Goal: Task Accomplishment & Management: Use online tool/utility

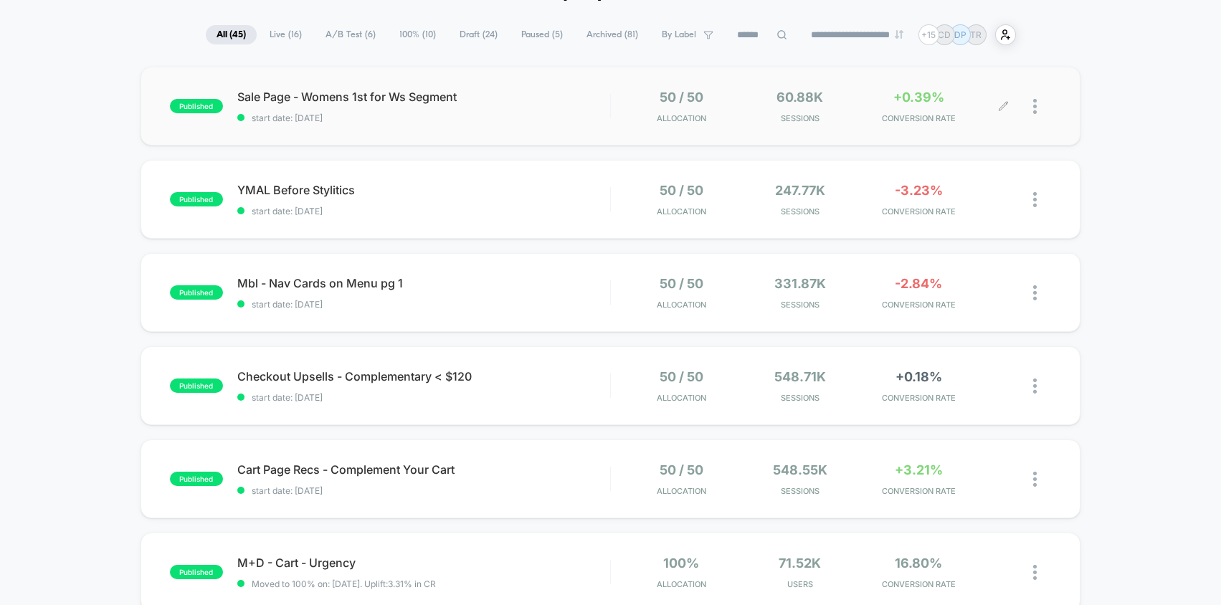
scroll to position [89, 0]
click at [1034, 199] on img at bounding box center [1035, 200] width 4 height 15
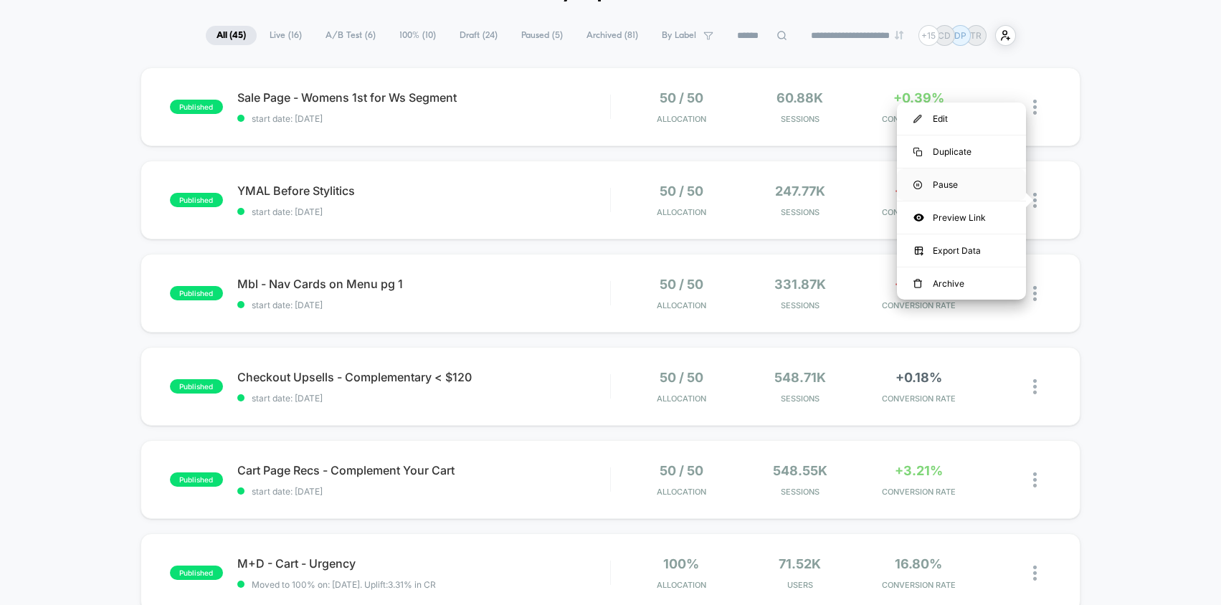
click at [971, 181] on div "Pause" at bounding box center [961, 184] width 129 height 32
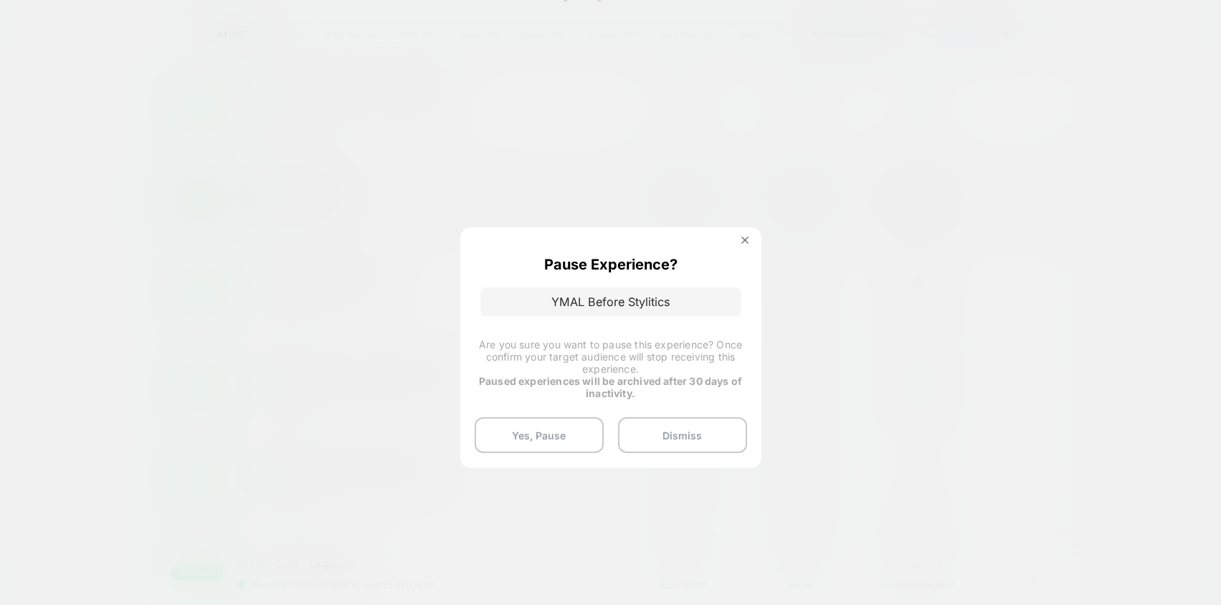
click at [522, 417] on div "Pause Experience? YMAL Before Stylitics Are you sure you want to pause this exp…" at bounding box center [610, 347] width 301 height 240
click at [518, 432] on button "Yes, Pause" at bounding box center [539, 435] width 129 height 36
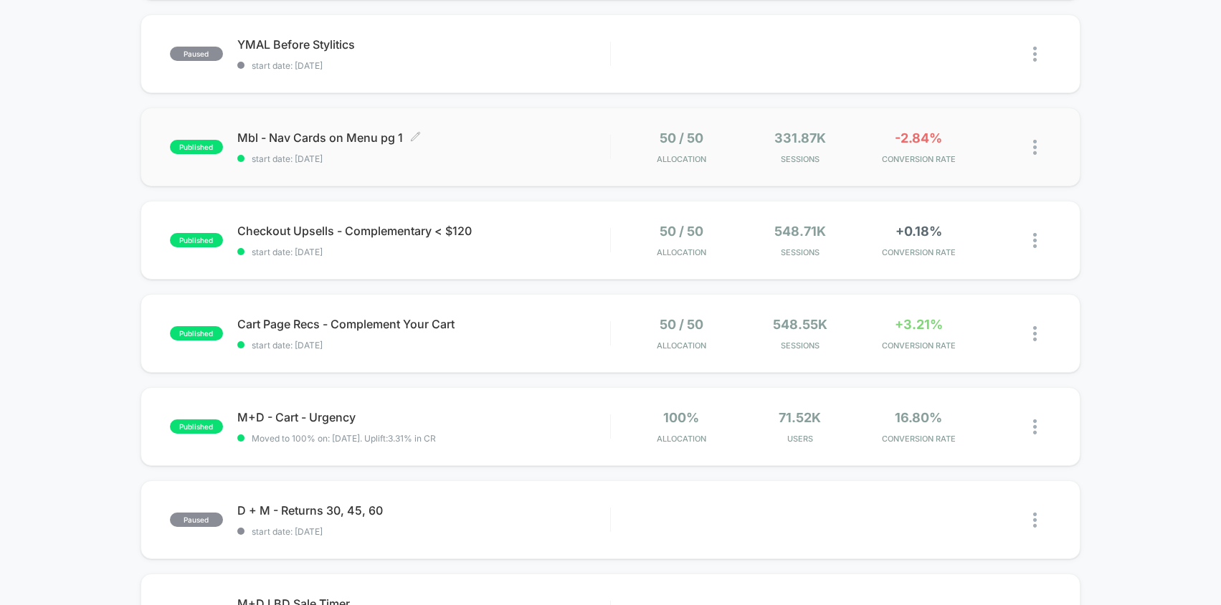
scroll to position [236, 0]
click at [511, 153] on span "start date: [DATE]" at bounding box center [423, 158] width 373 height 11
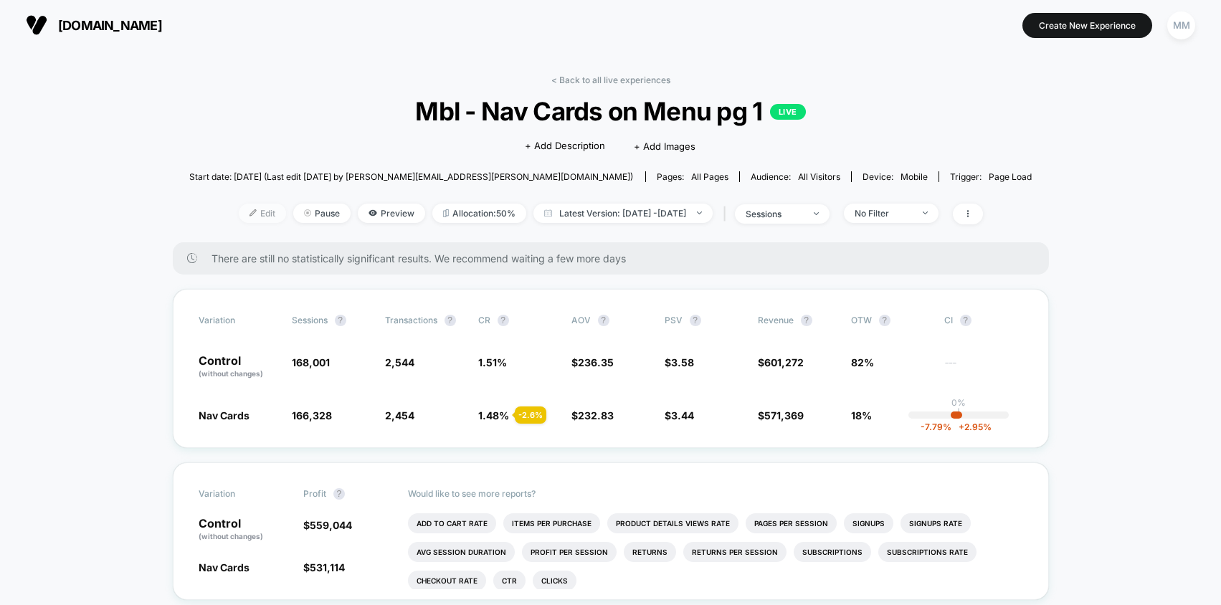
click at [239, 221] on span "Edit" at bounding box center [262, 213] width 47 height 19
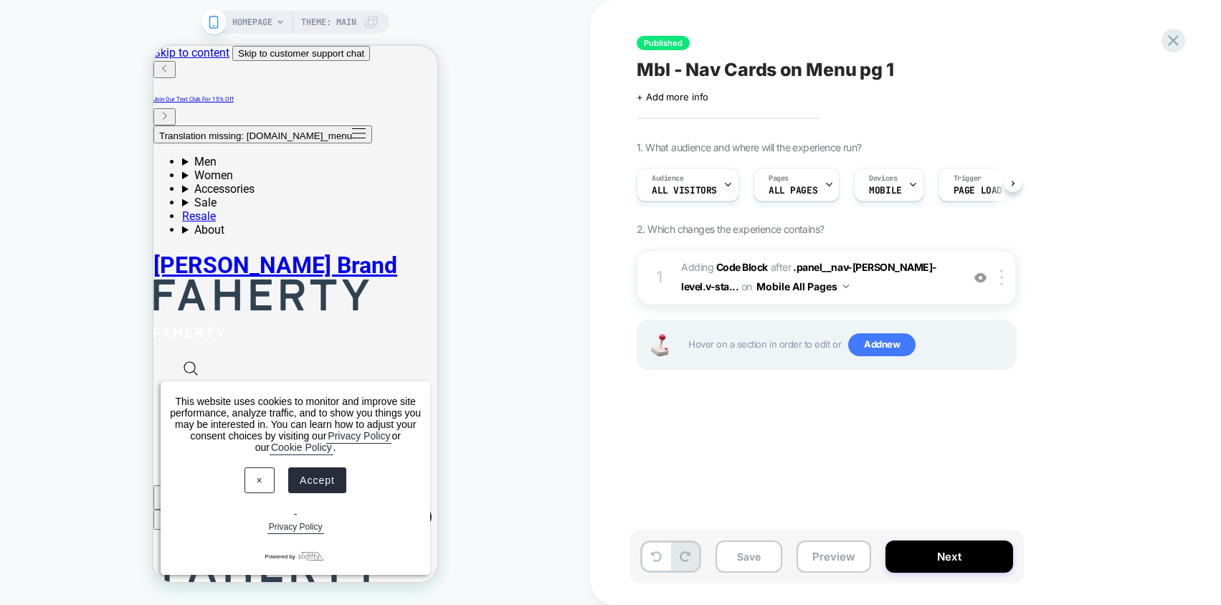
scroll to position [0, 1]
click at [751, 270] on b "Code Block" at bounding box center [742, 267] width 52 height 12
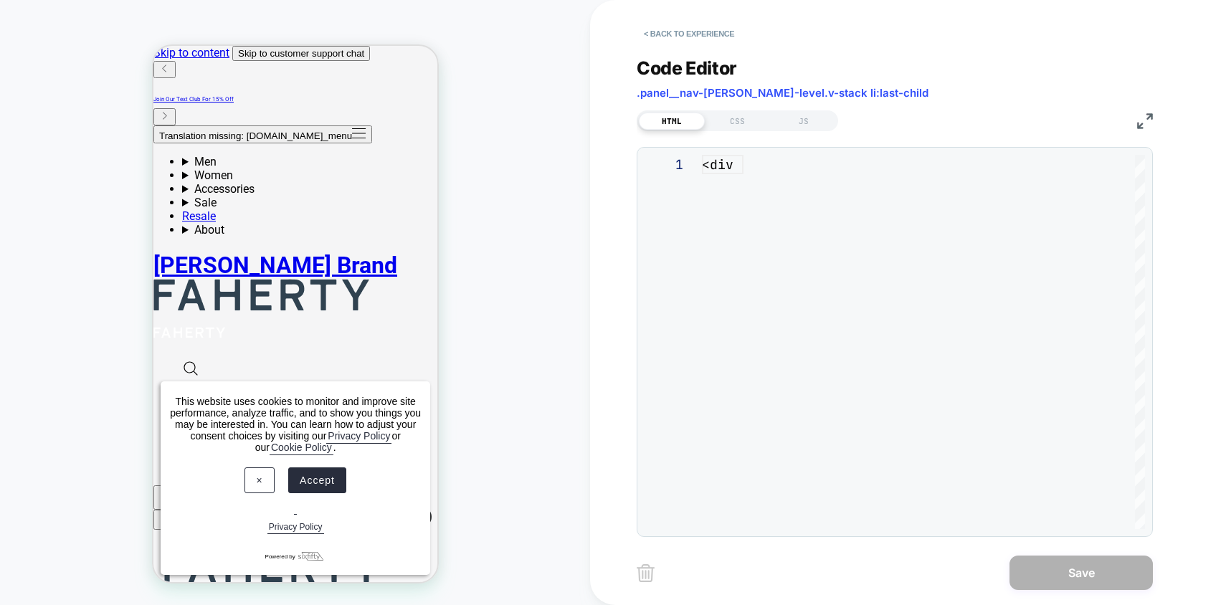
scroll to position [194, 0]
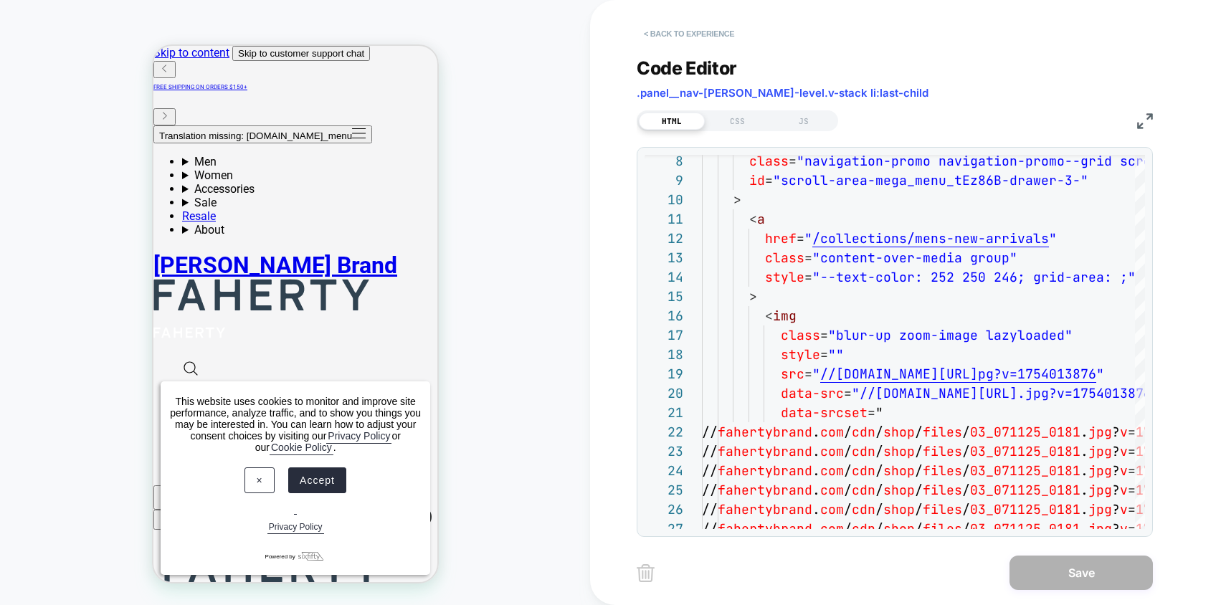
click at [670, 30] on button "< Back to experience" at bounding box center [689, 33] width 105 height 23
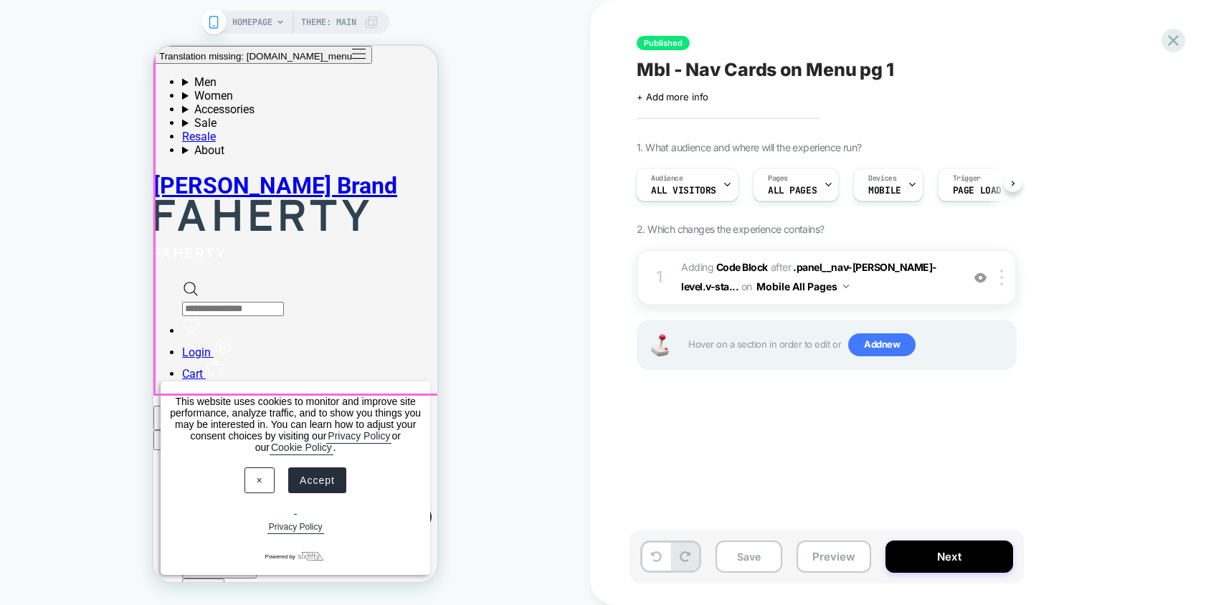
scroll to position [227, 0]
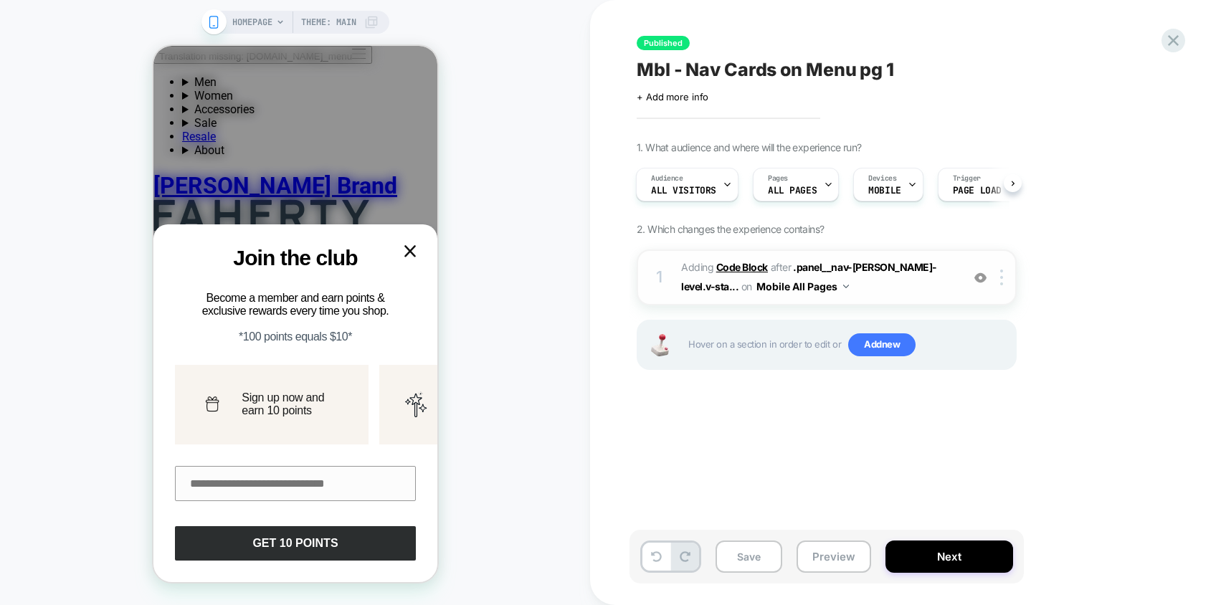
click at [739, 269] on b "Code Block" at bounding box center [742, 267] width 52 height 12
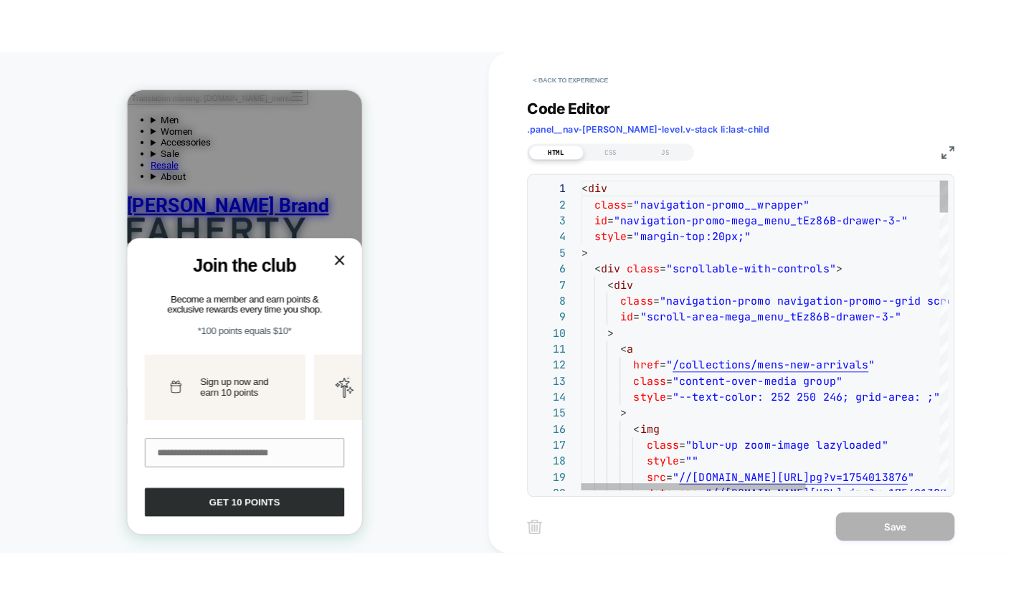
scroll to position [97, 240]
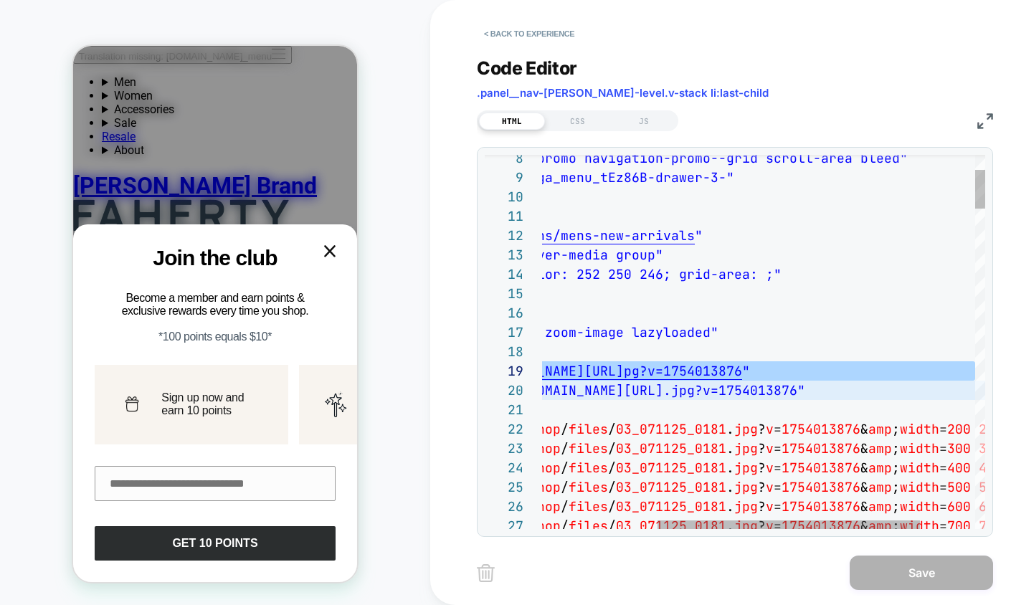
scroll to position [155, 619]
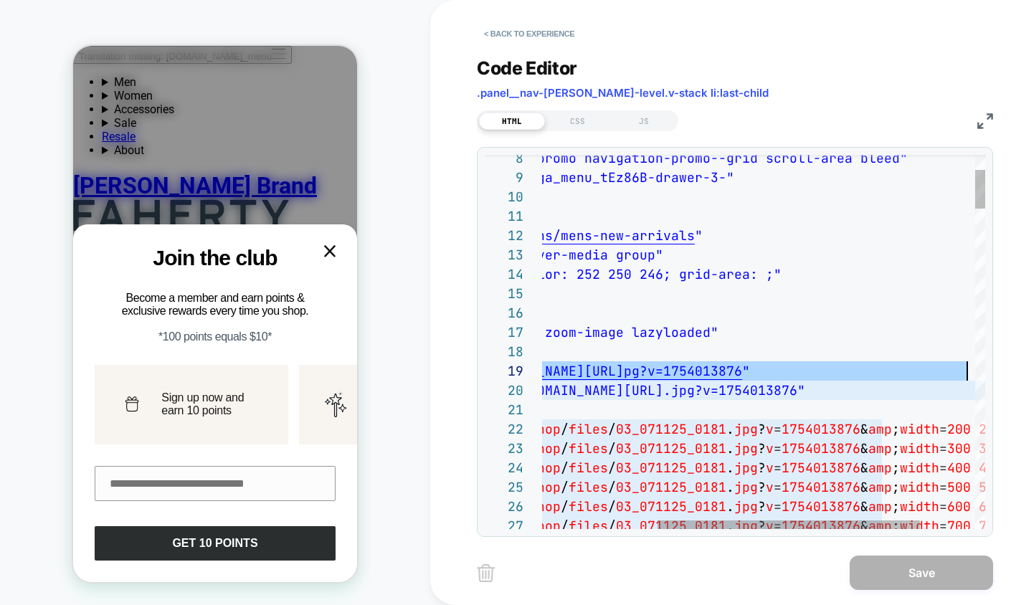
drag, startPoint x: 569, startPoint y: 374, endPoint x: 968, endPoint y: 374, distance: 398.6
drag, startPoint x: 658, startPoint y: 373, endPoint x: 967, endPoint y: 366, distance: 309.1
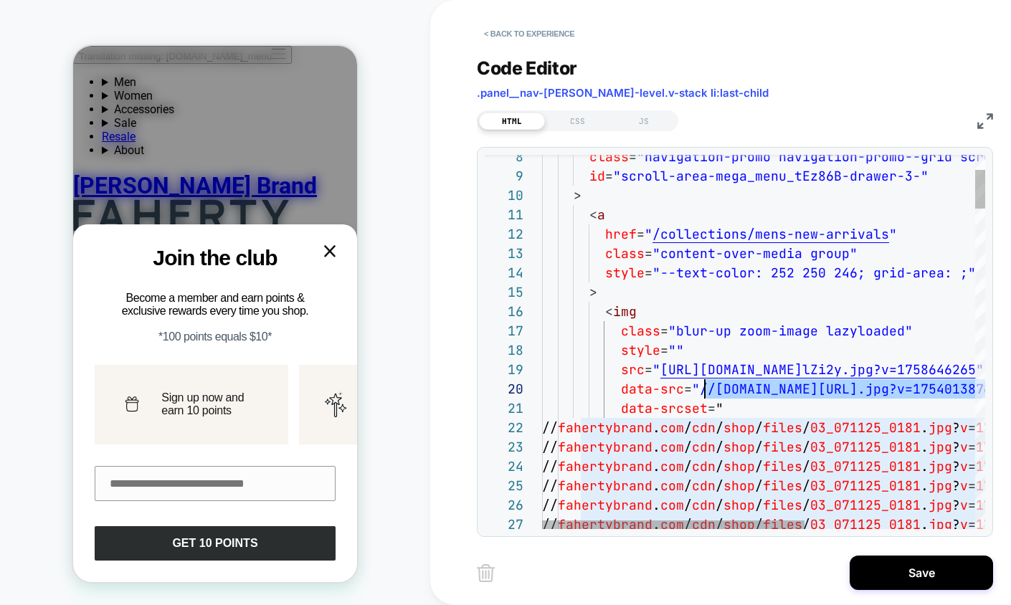
scroll to position [174, 155]
drag, startPoint x: 948, startPoint y: 390, endPoint x: 698, endPoint y: 395, distance: 251.0
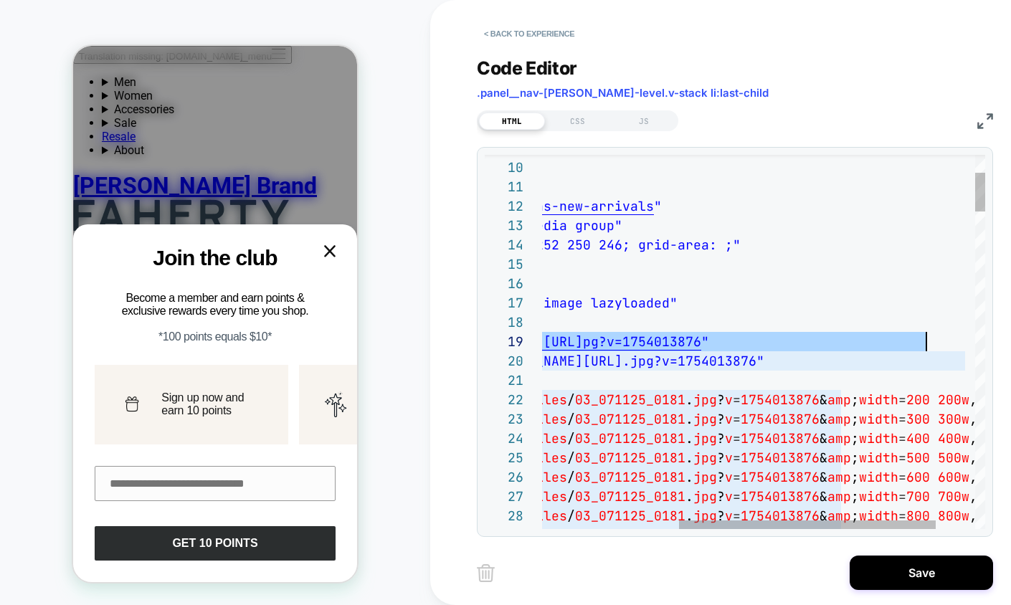
scroll to position [155, 674]
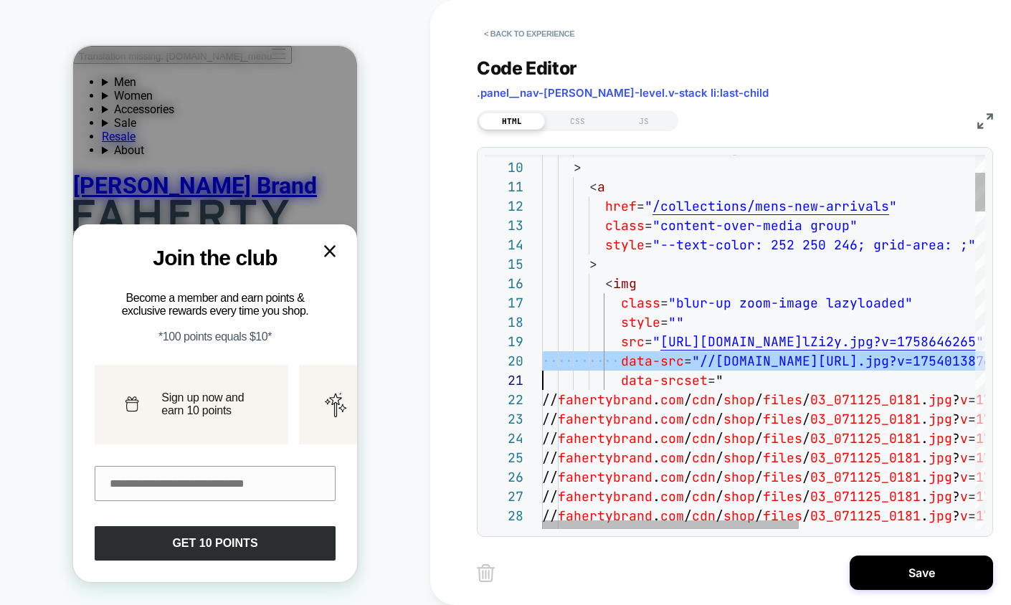
scroll to position [174, 0]
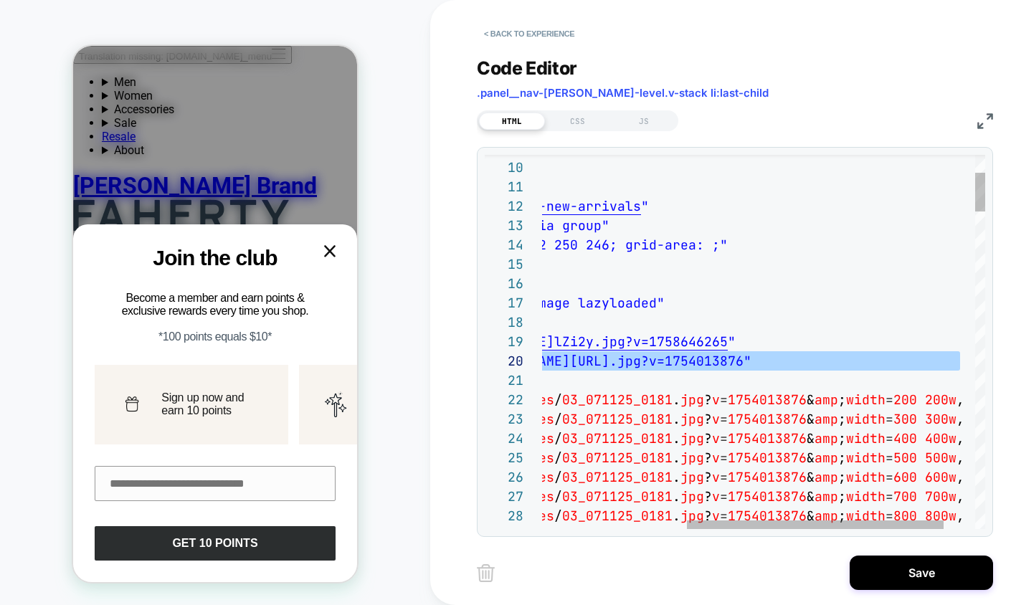
scroll to position [174, 658]
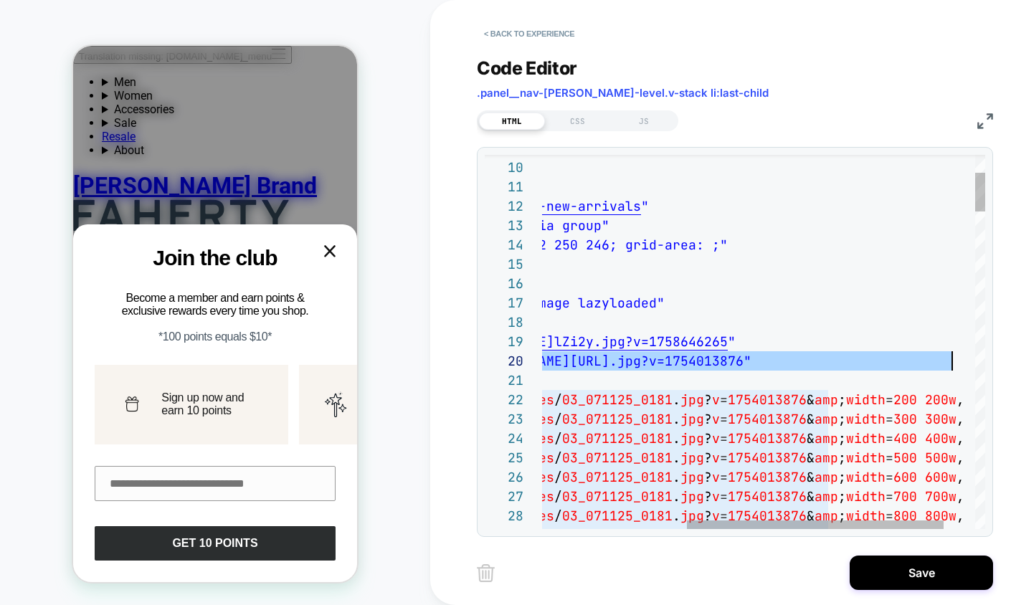
drag, startPoint x: 695, startPoint y: 357, endPoint x: 953, endPoint y: 362, distance: 257.4
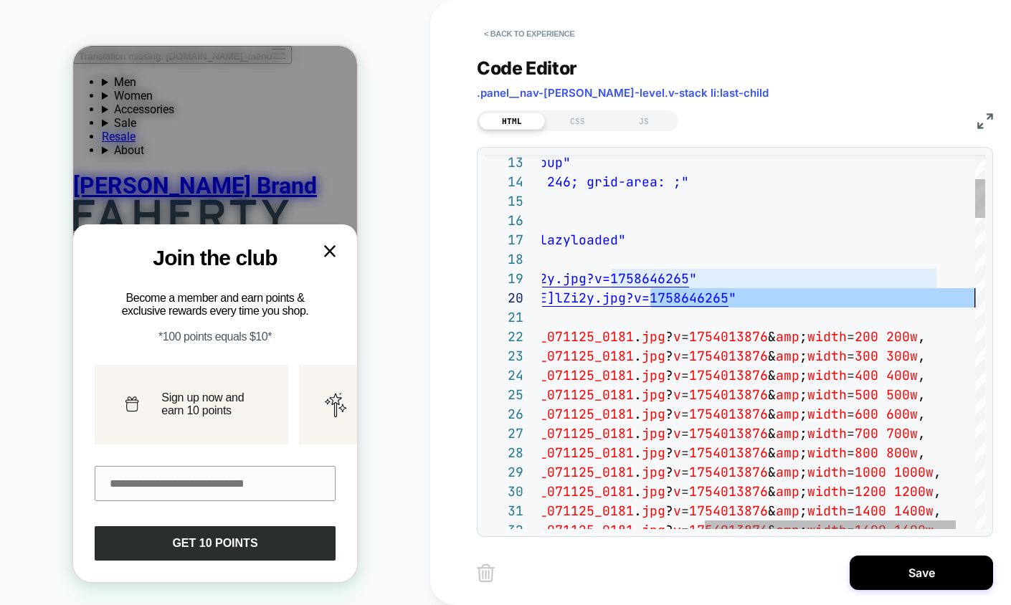
scroll to position [174, 713]
drag, startPoint x: 801, startPoint y: 299, endPoint x: 966, endPoint y: 297, distance: 165.6
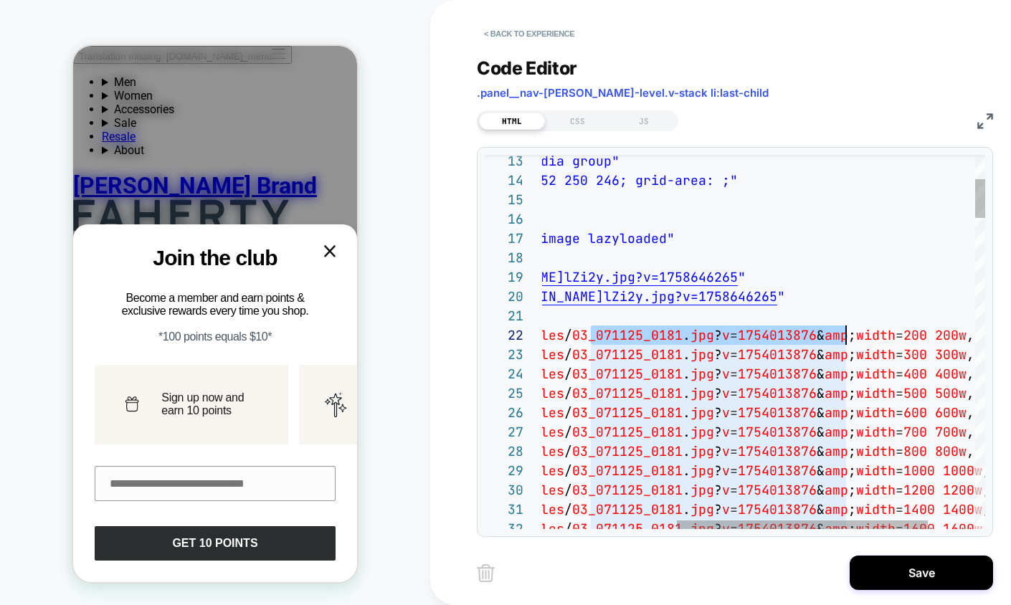
scroll to position [19, 534]
drag, startPoint x: 592, startPoint y: 337, endPoint x: 839, endPoint y: 330, distance: 247.4
click at [839, 330] on span "// fahertybrand . com / cdn / shop / files / 03_071125_0181 . jpg ? v = 1754013…" at bounding box center [639, 335] width 670 height 16
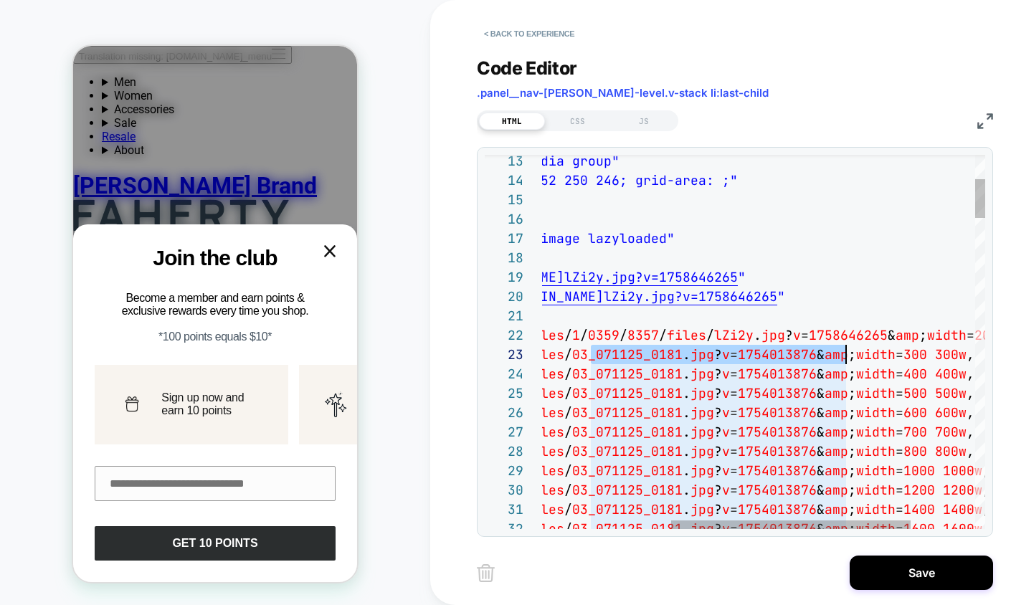
scroll to position [39, 534]
drag, startPoint x: 591, startPoint y: 357, endPoint x: 834, endPoint y: 351, distance: 243.1
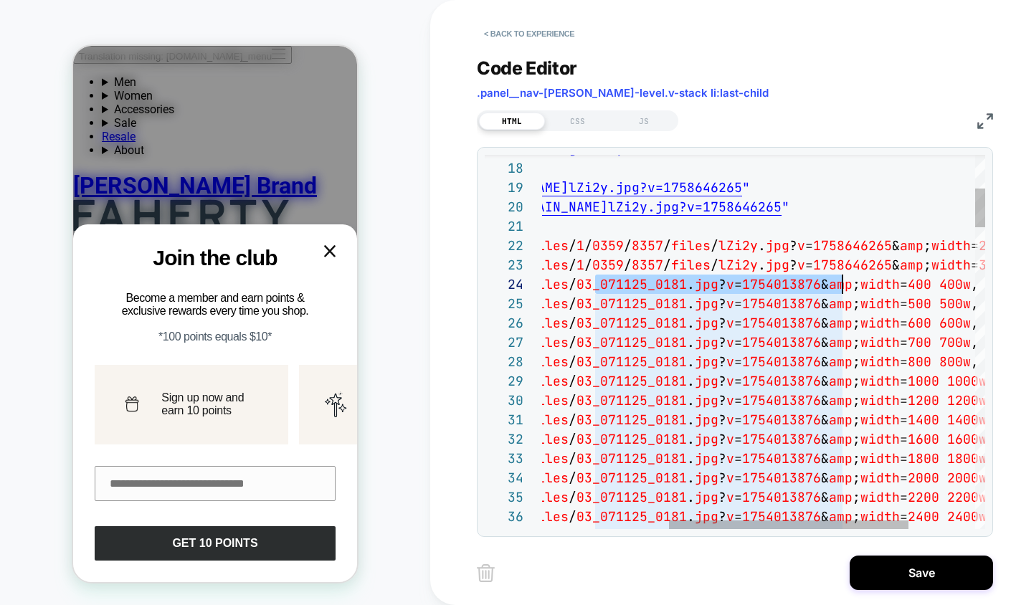
scroll to position [58, 534]
drag, startPoint x: 597, startPoint y: 286, endPoint x: 841, endPoint y: 286, distance: 243.7
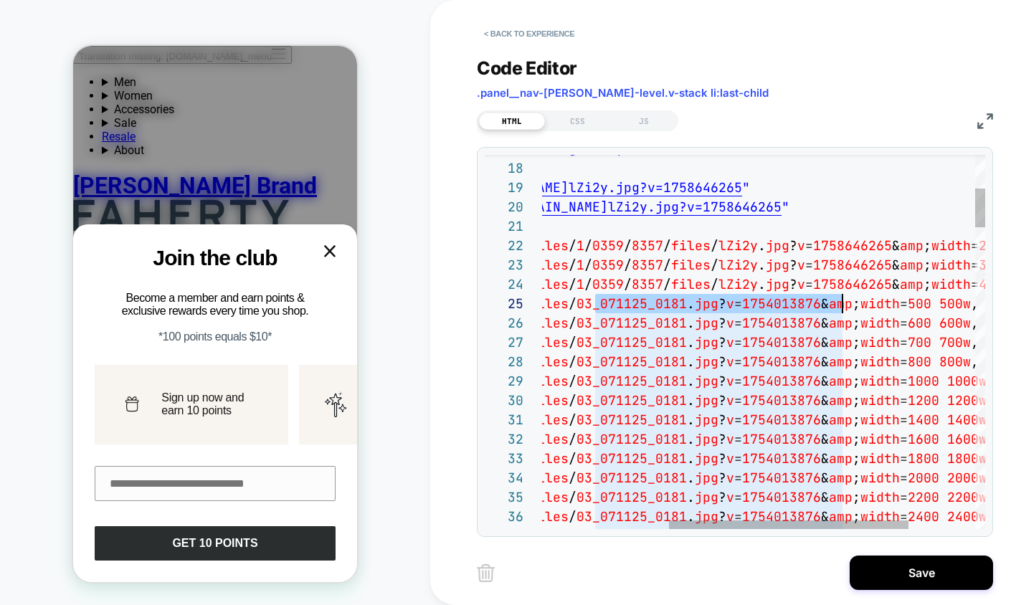
drag, startPoint x: 597, startPoint y: 307, endPoint x: 840, endPoint y: 308, distance: 243.0
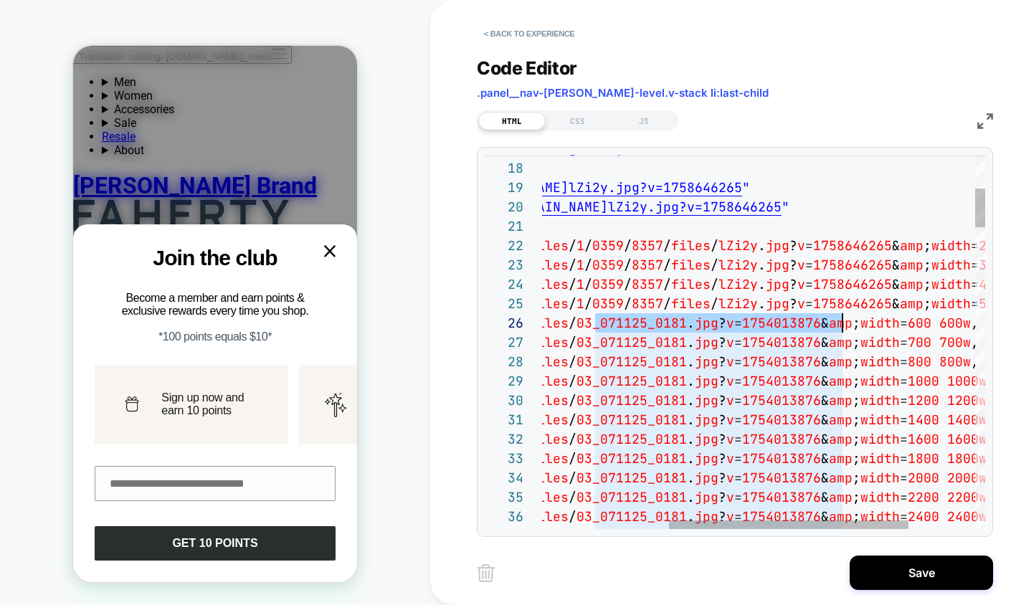
drag, startPoint x: 598, startPoint y: 320, endPoint x: 840, endPoint y: 327, distance: 242.4
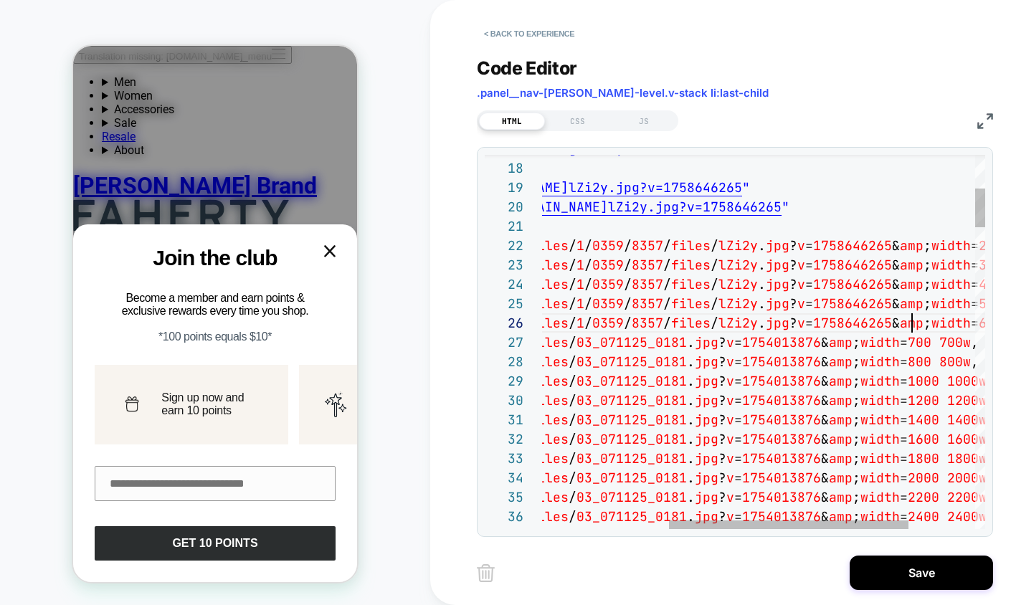
scroll to position [97, 604]
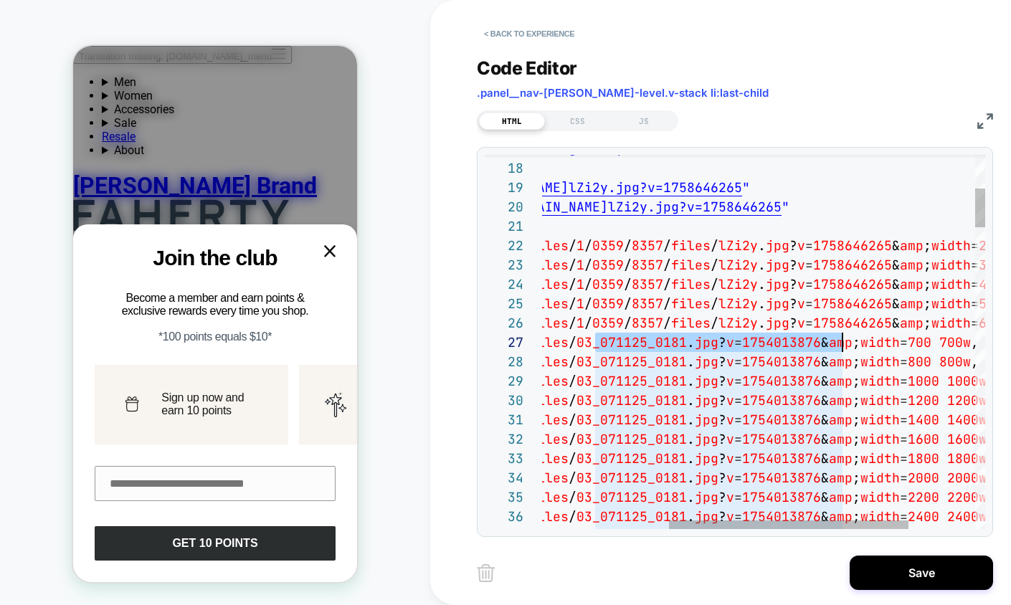
drag, startPoint x: 596, startPoint y: 346, endPoint x: 842, endPoint y: 345, distance: 245.9
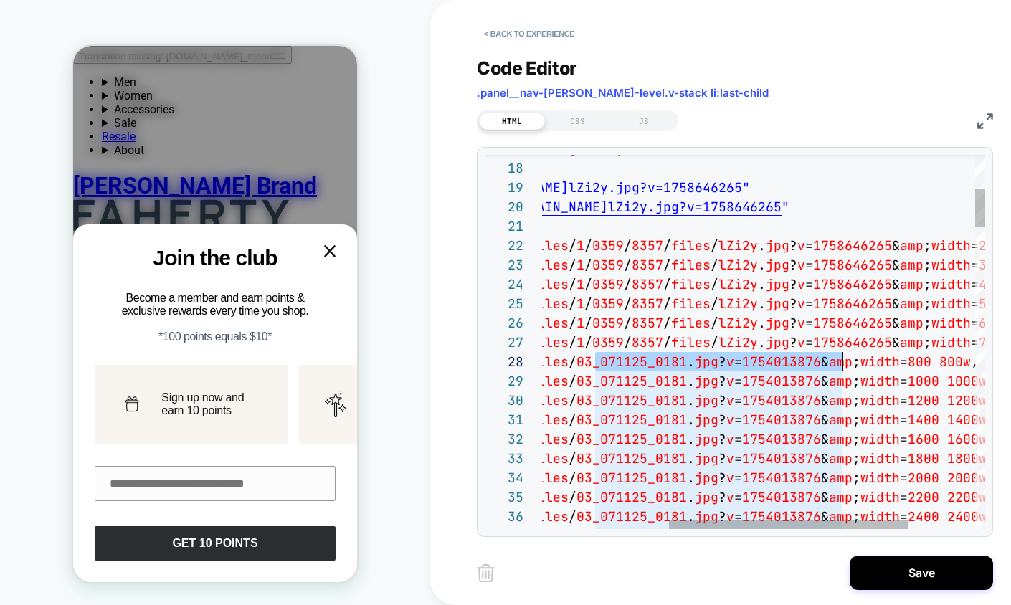
drag, startPoint x: 595, startPoint y: 365, endPoint x: 842, endPoint y: 365, distance: 247.3
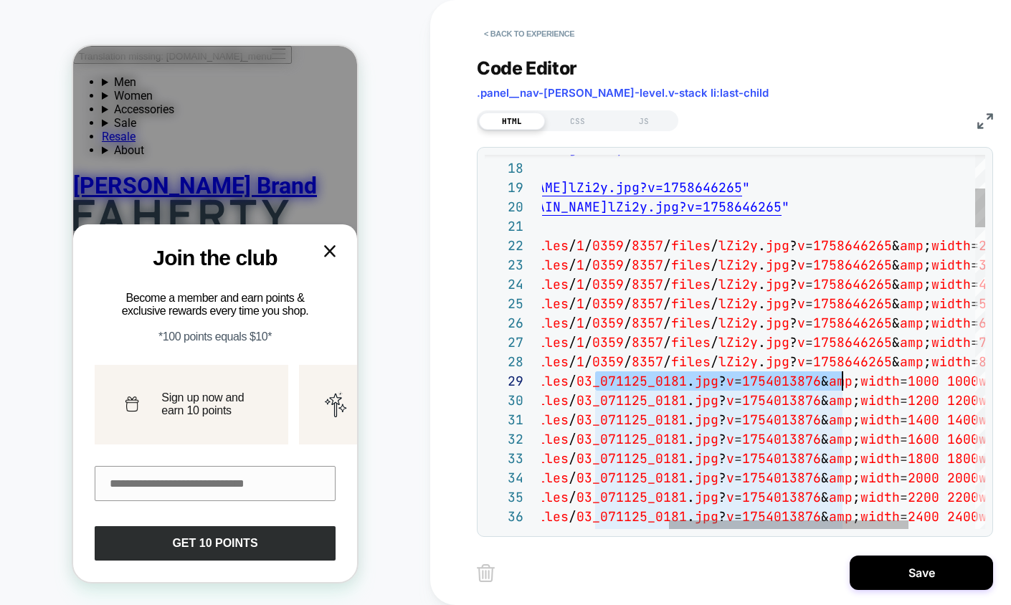
drag, startPoint x: 596, startPoint y: 386, endPoint x: 842, endPoint y: 384, distance: 246.6
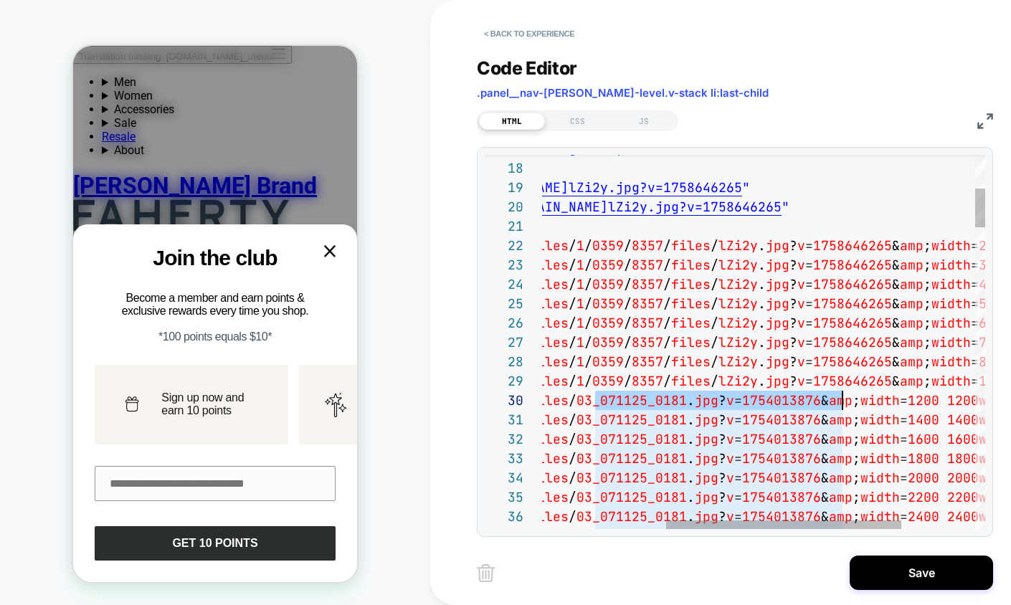
drag, startPoint x: 596, startPoint y: 404, endPoint x: 843, endPoint y: 404, distance: 247.3
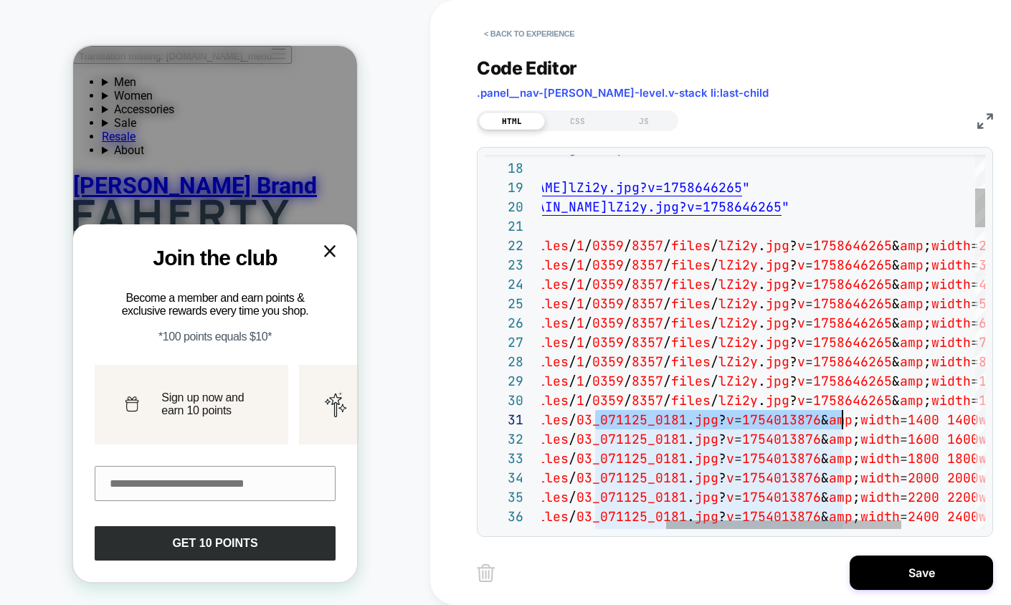
drag, startPoint x: 596, startPoint y: 422, endPoint x: 839, endPoint y: 423, distance: 243.7
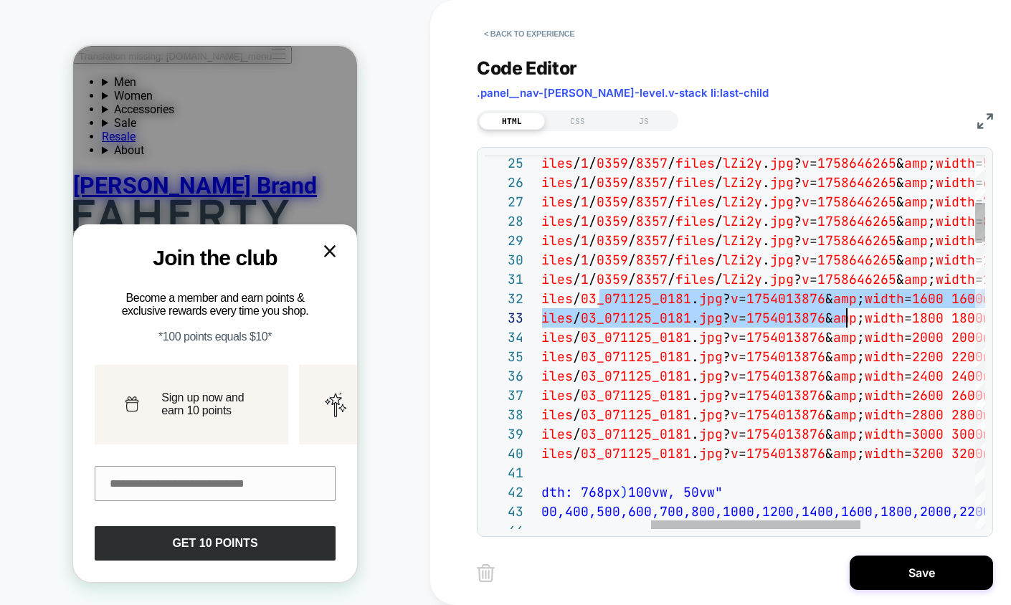
scroll to position [19, 534]
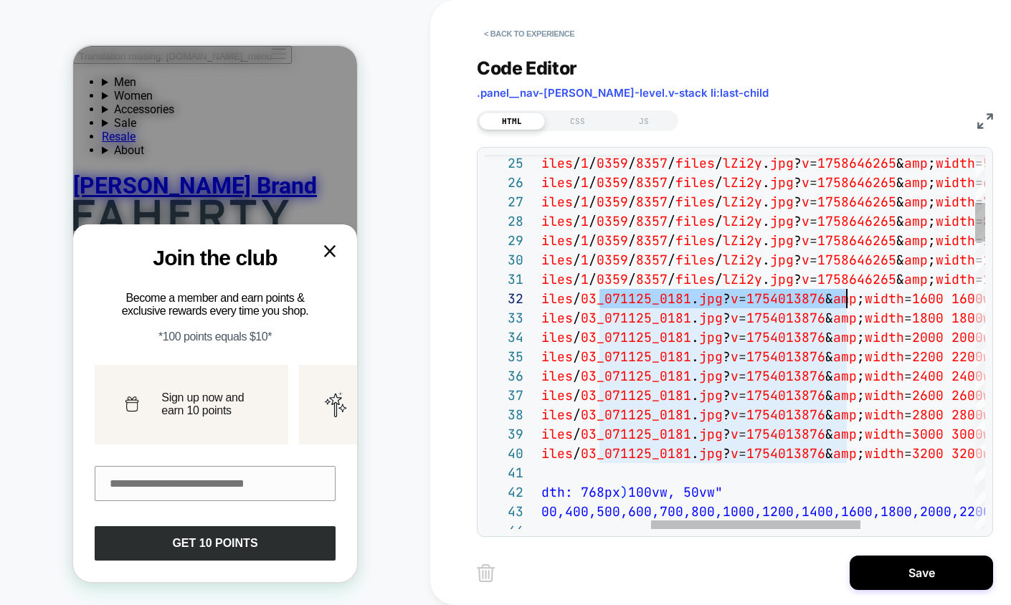
drag, startPoint x: 601, startPoint y: 299, endPoint x: 843, endPoint y: 303, distance: 242.4
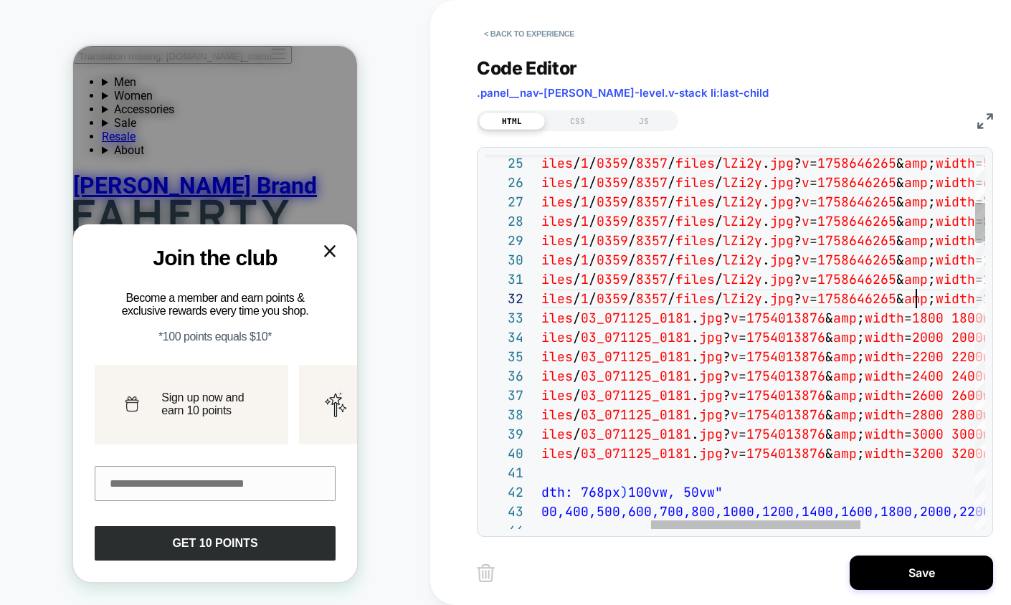
scroll to position [19, 604]
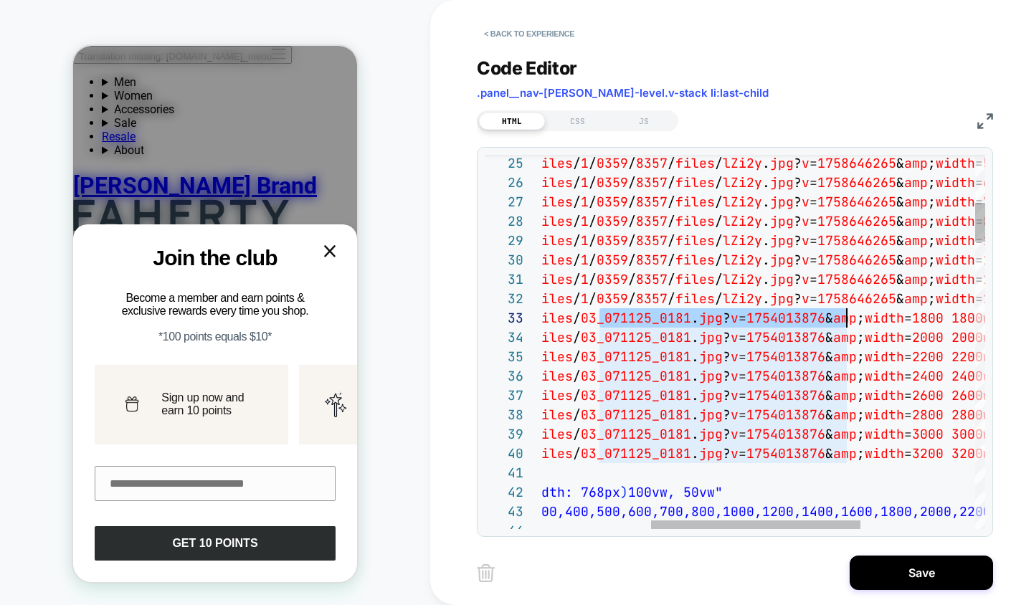
drag, startPoint x: 597, startPoint y: 320, endPoint x: 847, endPoint y: 319, distance: 250.2
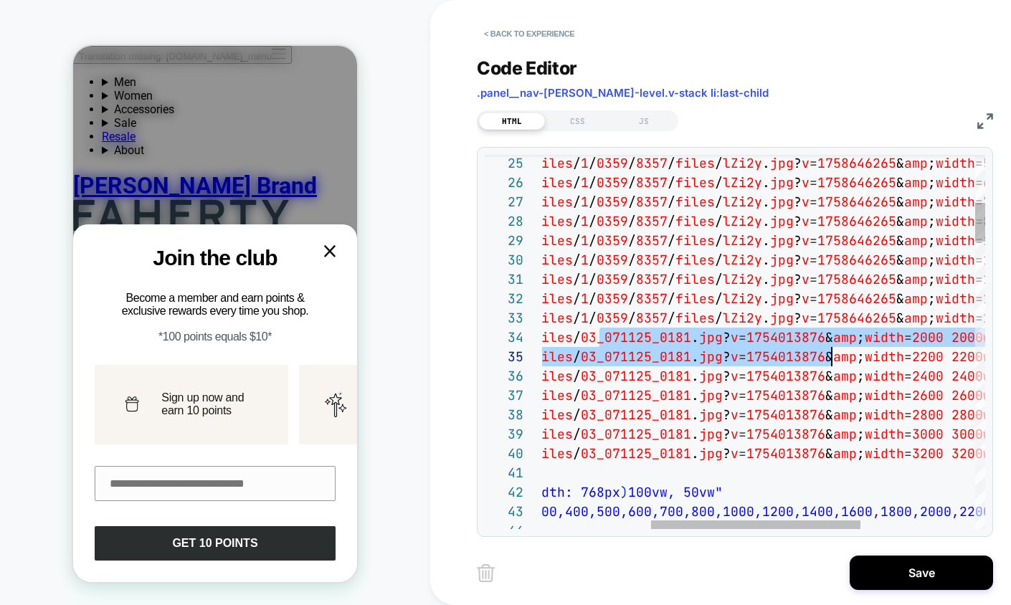
scroll to position [58, 526]
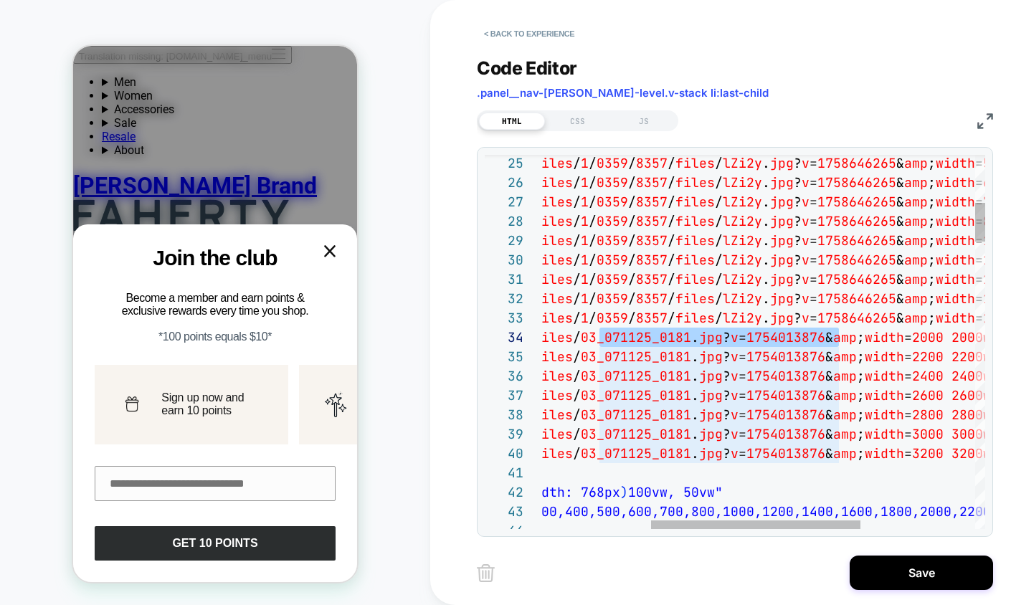
drag, startPoint x: 600, startPoint y: 336, endPoint x: 837, endPoint y: 341, distance: 237.3
drag, startPoint x: 845, startPoint y: 339, endPoint x: 598, endPoint y: 340, distance: 247.3
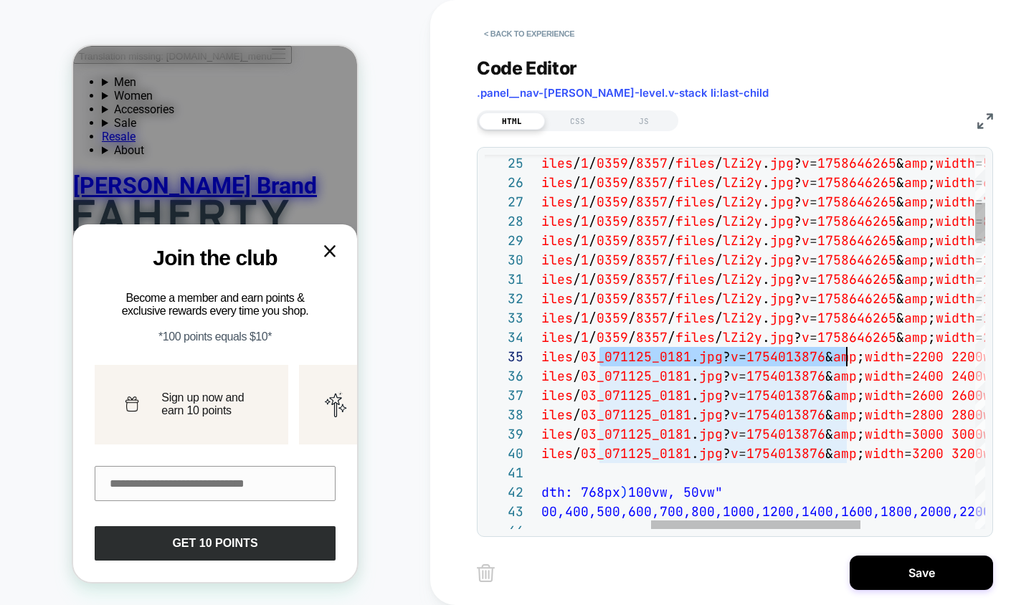
drag, startPoint x: 600, startPoint y: 359, endPoint x: 844, endPoint y: 354, distance: 243.8
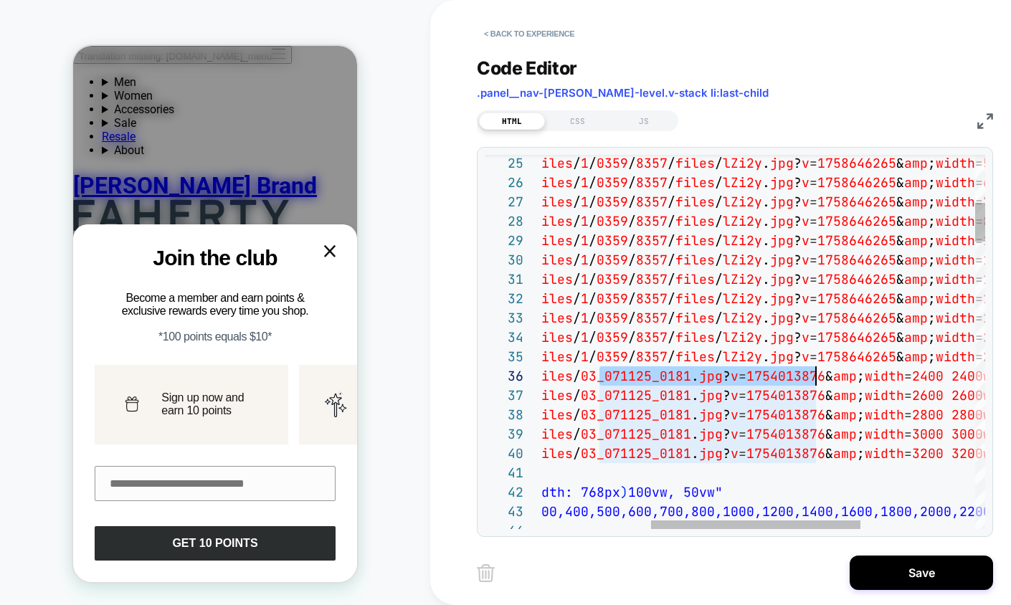
scroll to position [97, 503]
drag, startPoint x: 601, startPoint y: 376, endPoint x: 812, endPoint y: 376, distance: 210.8
drag, startPoint x: 847, startPoint y: 376, endPoint x: 600, endPoint y: 382, distance: 246.7
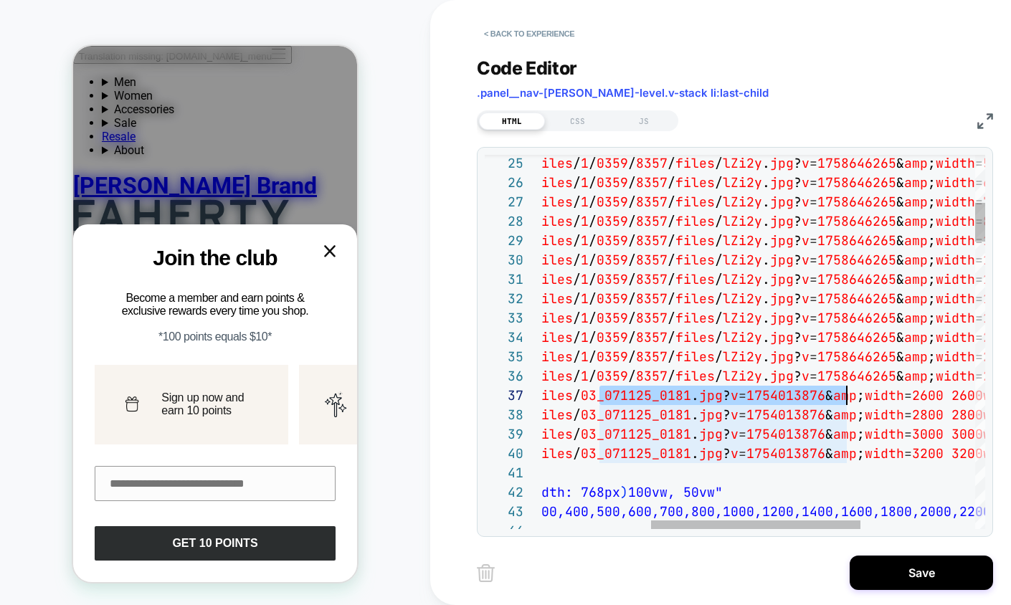
drag, startPoint x: 597, startPoint y: 399, endPoint x: 848, endPoint y: 389, distance: 251.1
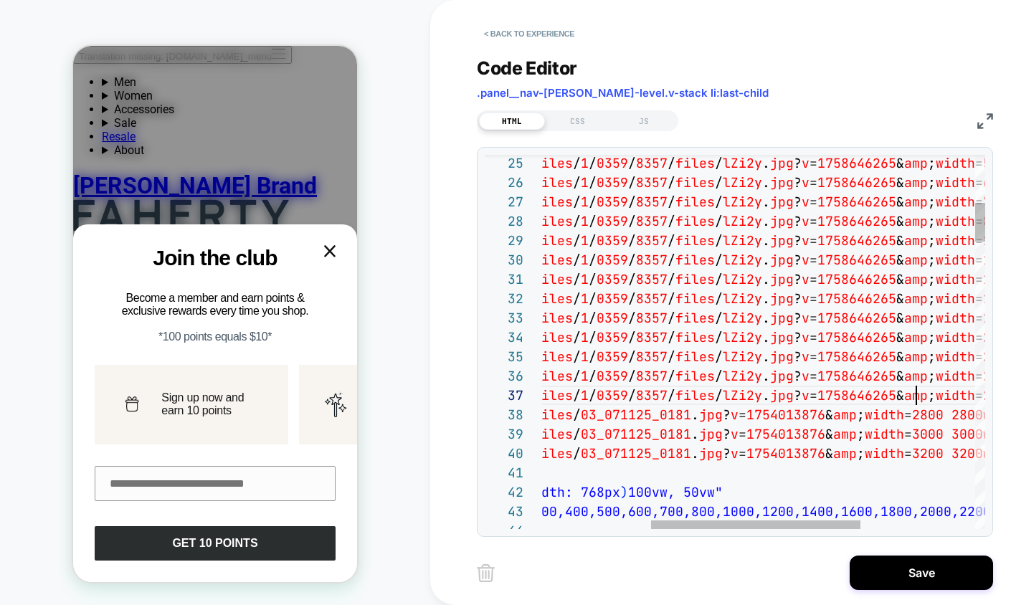
scroll to position [97, 604]
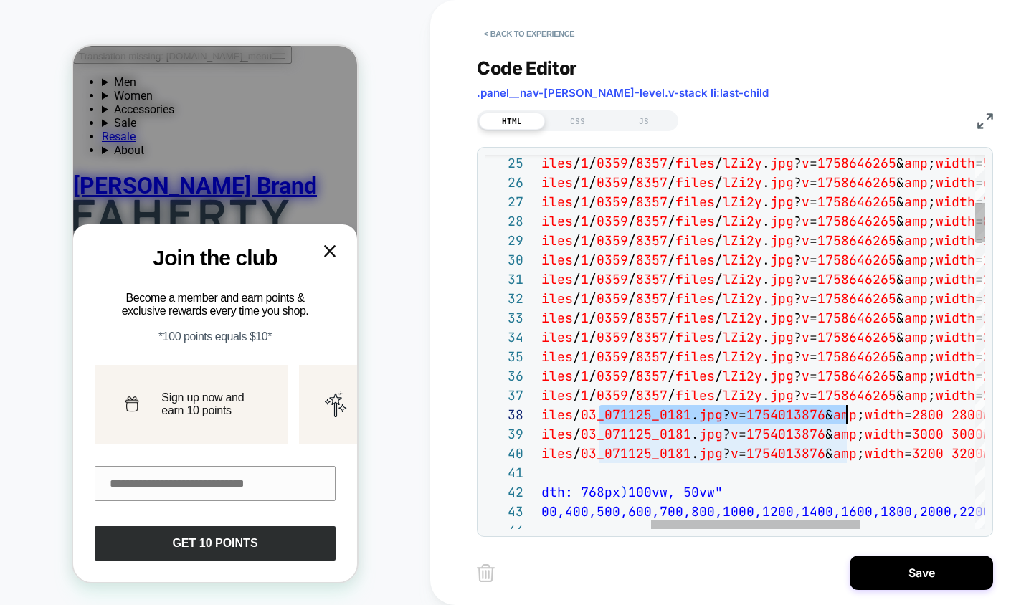
drag, startPoint x: 599, startPoint y: 418, endPoint x: 845, endPoint y: 419, distance: 246.6
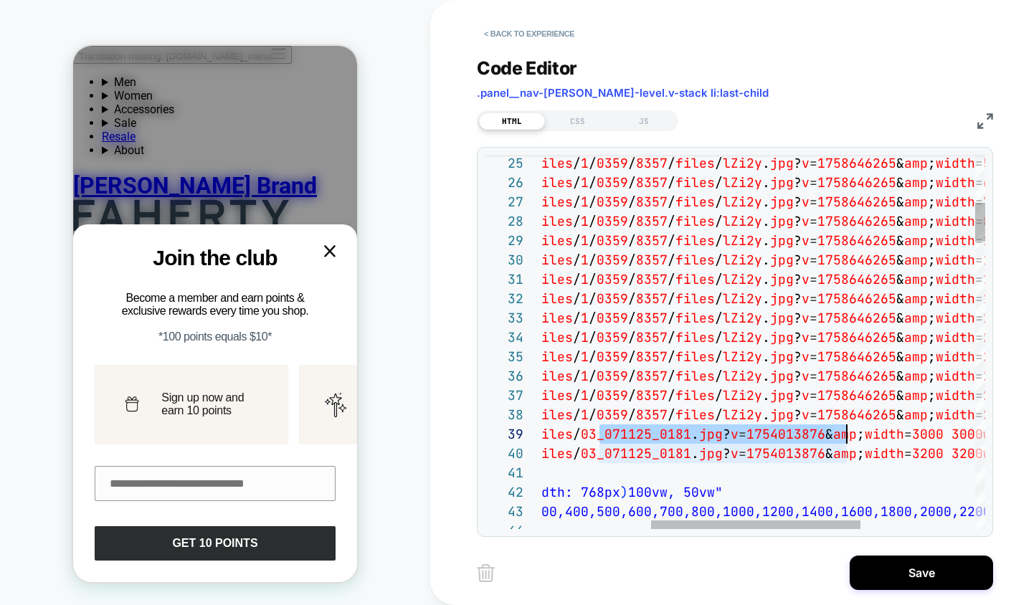
drag, startPoint x: 599, startPoint y: 439, endPoint x: 844, endPoint y: 435, distance: 245.2
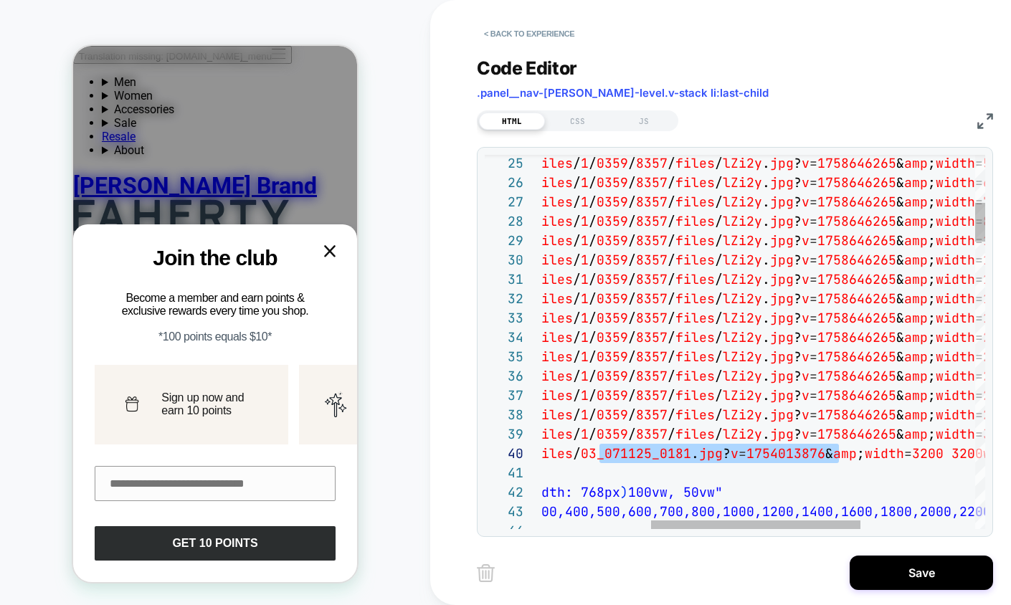
scroll to position [97, 534]
drag, startPoint x: 601, startPoint y: 455, endPoint x: 846, endPoint y: 454, distance: 245.2
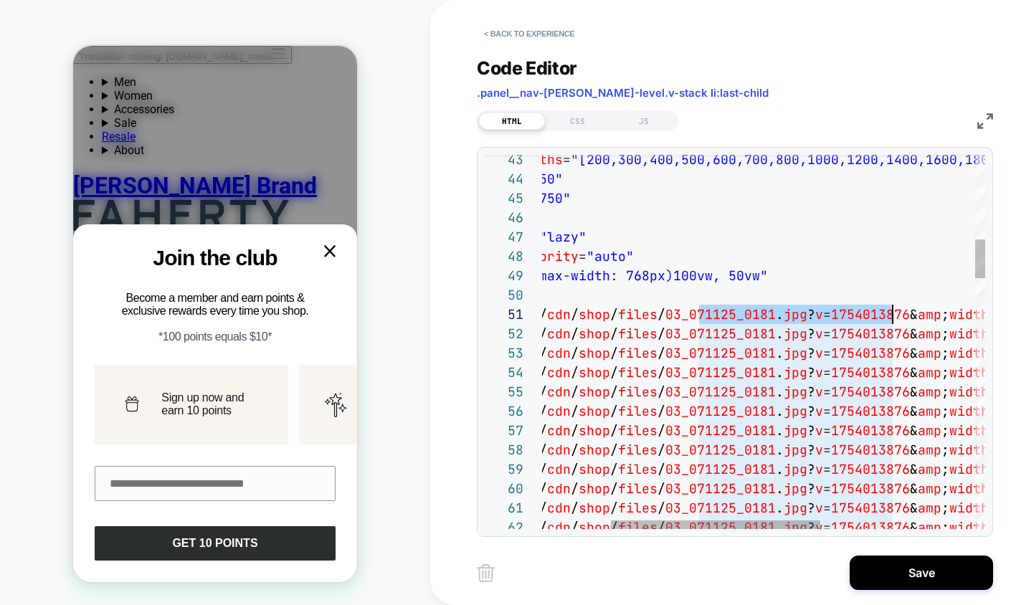
scroll to position [0, 495]
drag, startPoint x: 699, startPoint y: 316, endPoint x: 893, endPoint y: 316, distance: 194.3
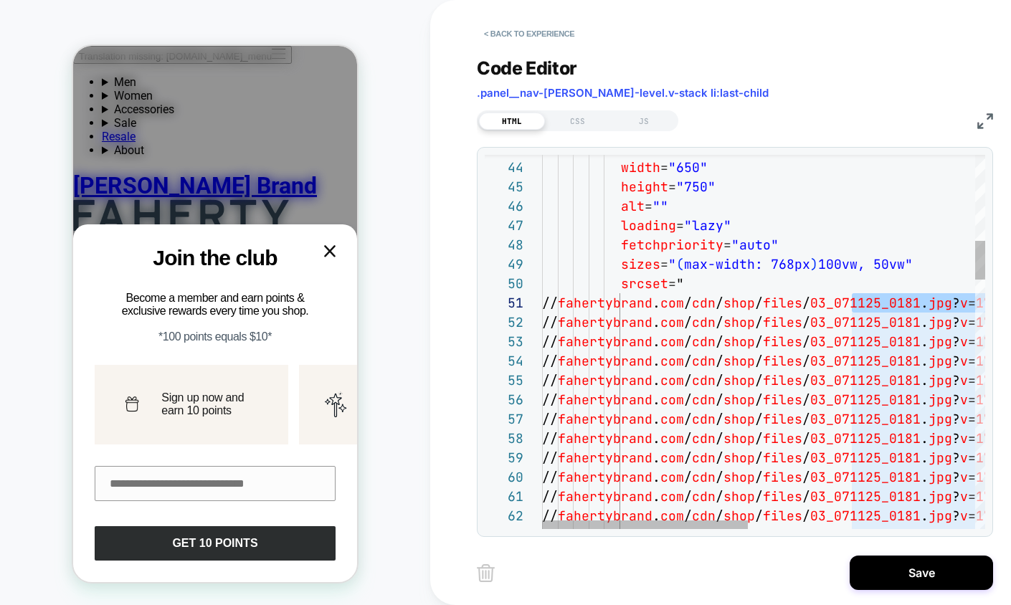
scroll to position [0, 302]
drag, startPoint x: 822, startPoint y: 305, endPoint x: 846, endPoint y: 300, distance: 24.2
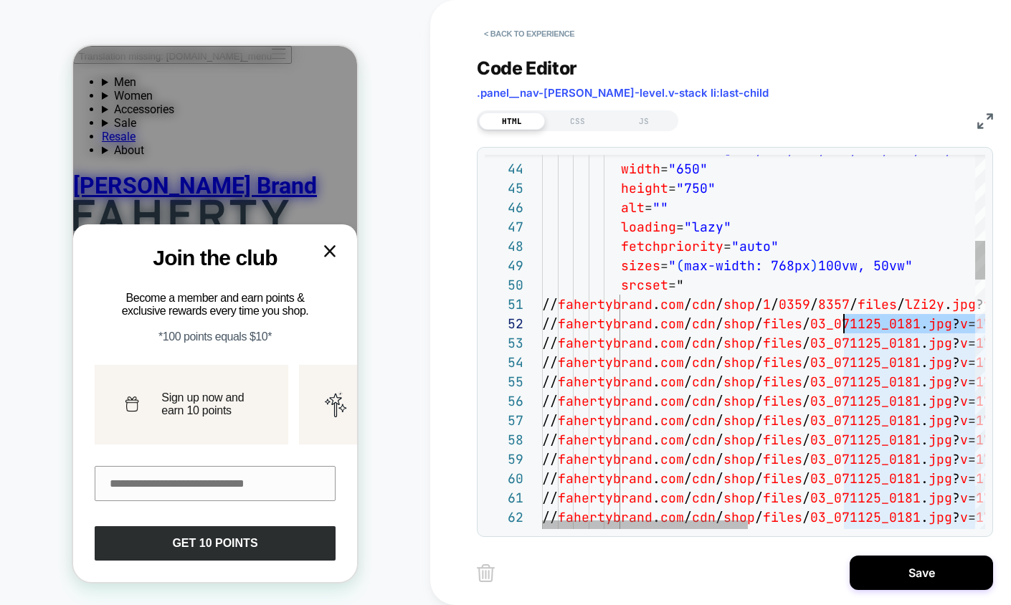
scroll to position [19, 302]
drag, startPoint x: 931, startPoint y: 323, endPoint x: 845, endPoint y: 327, distance: 85.4
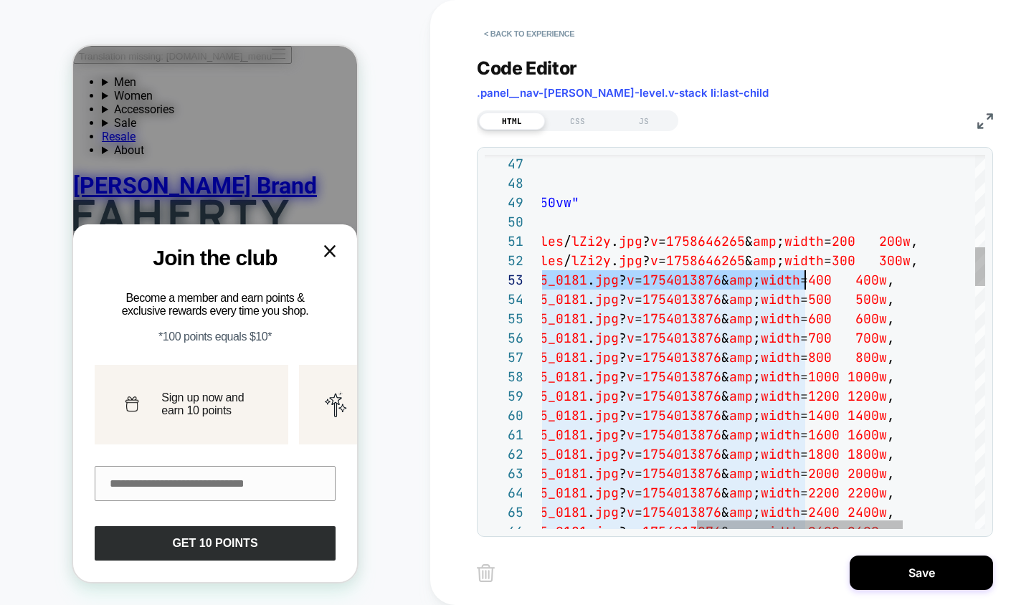
scroll to position [39, 596]
drag, startPoint x: 817, startPoint y: 283, endPoint x: 803, endPoint y: 286, distance: 14.6
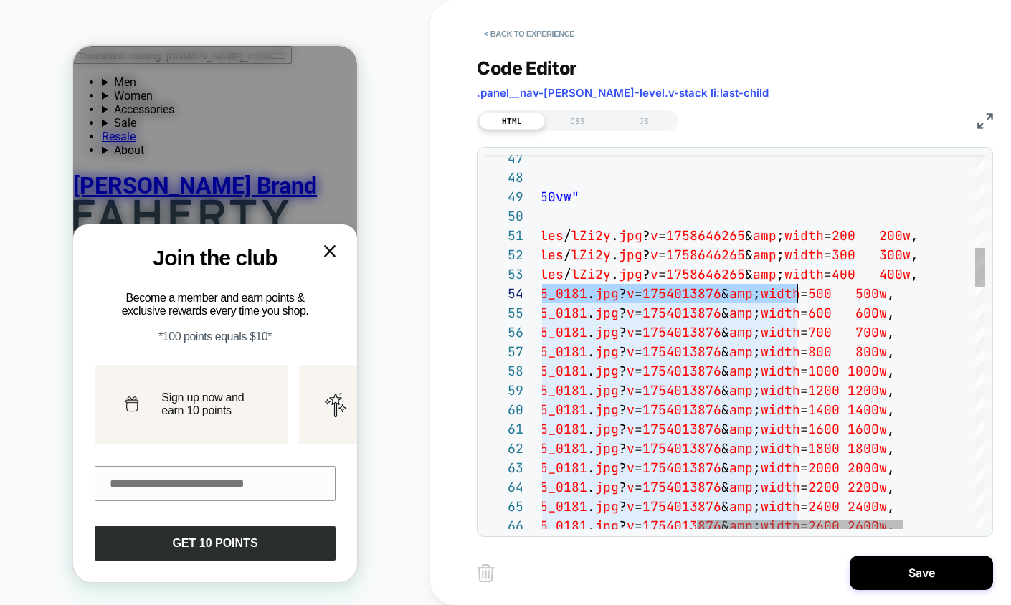
scroll to position [58, 596]
drag, startPoint x: 724, startPoint y: 296, endPoint x: 803, endPoint y: 298, distance: 78.9
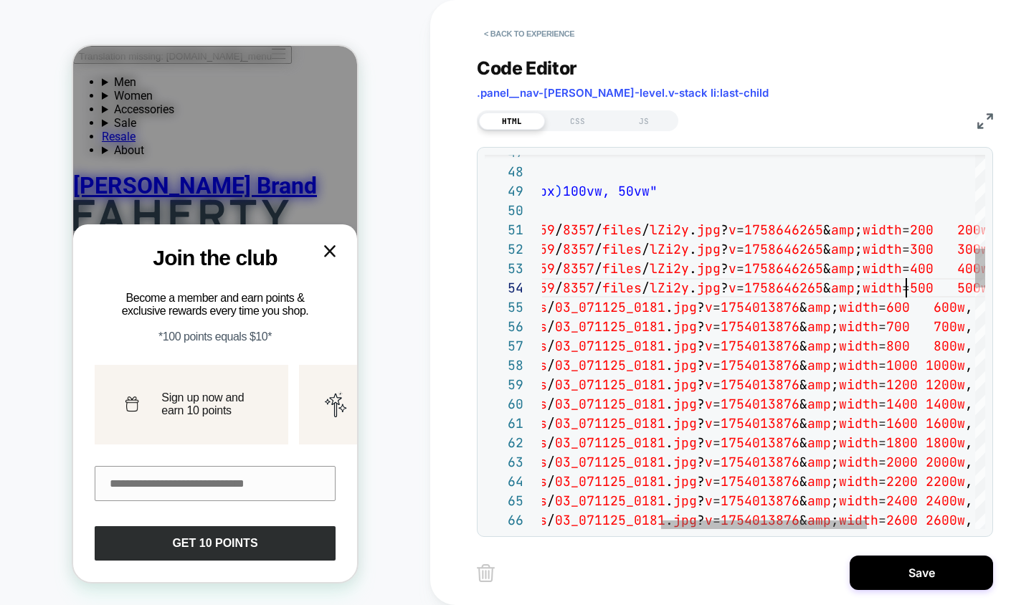
scroll to position [58, 619]
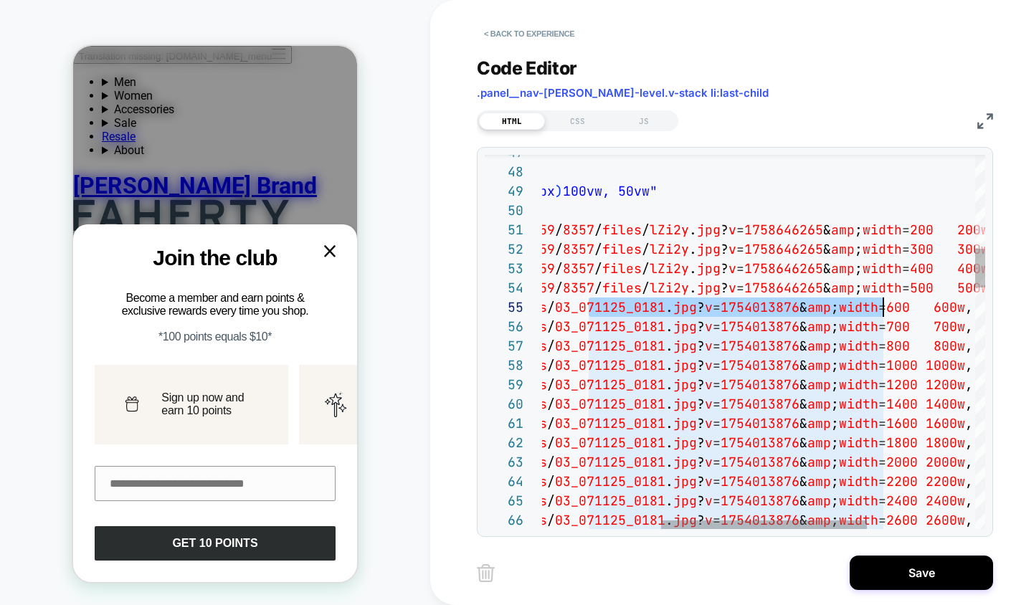
drag, startPoint x: 591, startPoint y: 308, endPoint x: 880, endPoint y: 305, distance: 289.6
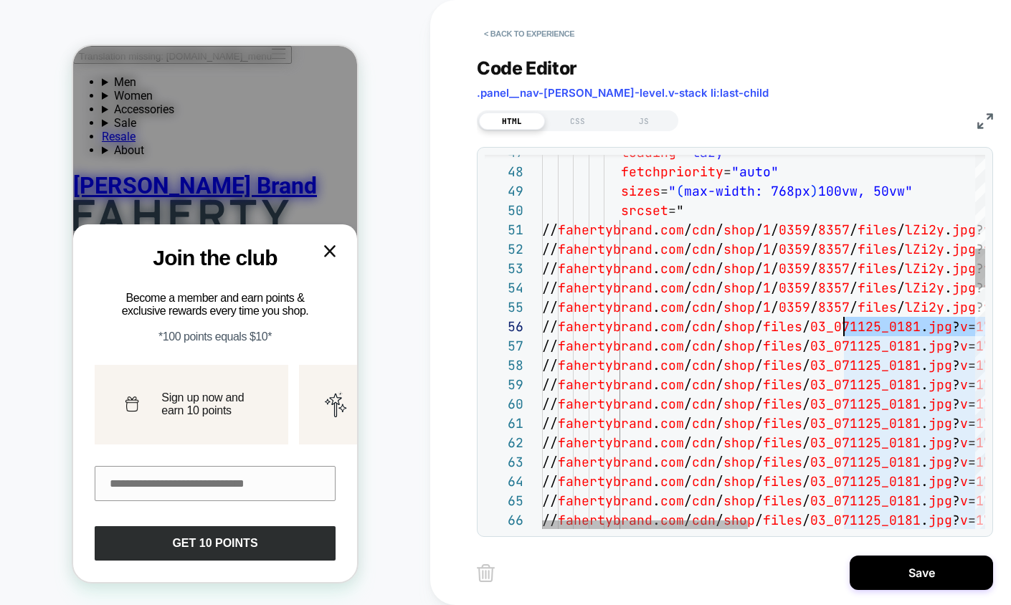
scroll to position [97, 302]
drag, startPoint x: 889, startPoint y: 328, endPoint x: 845, endPoint y: 333, distance: 44.1
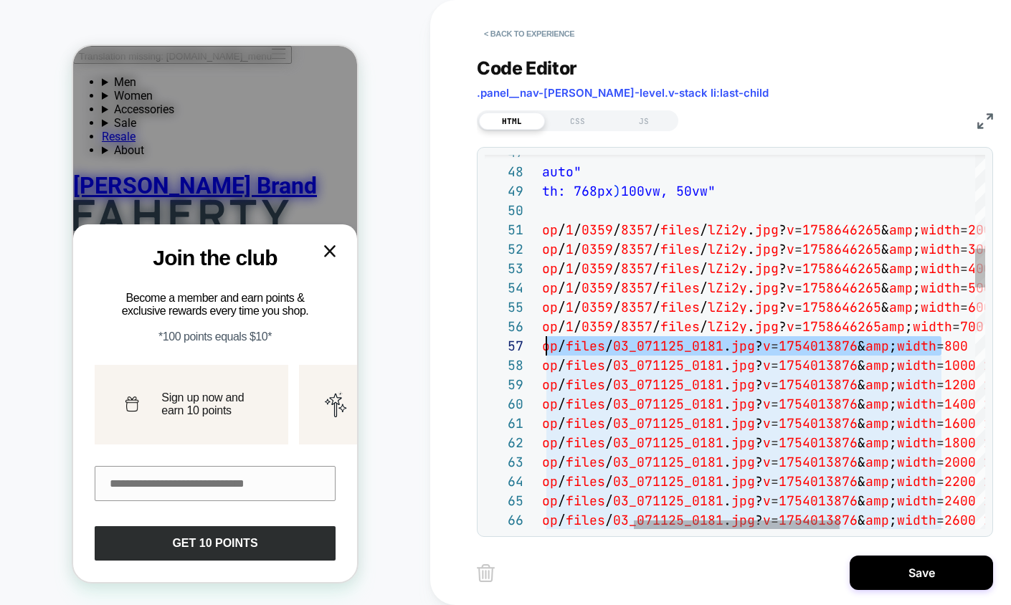
scroll to position [97, 0]
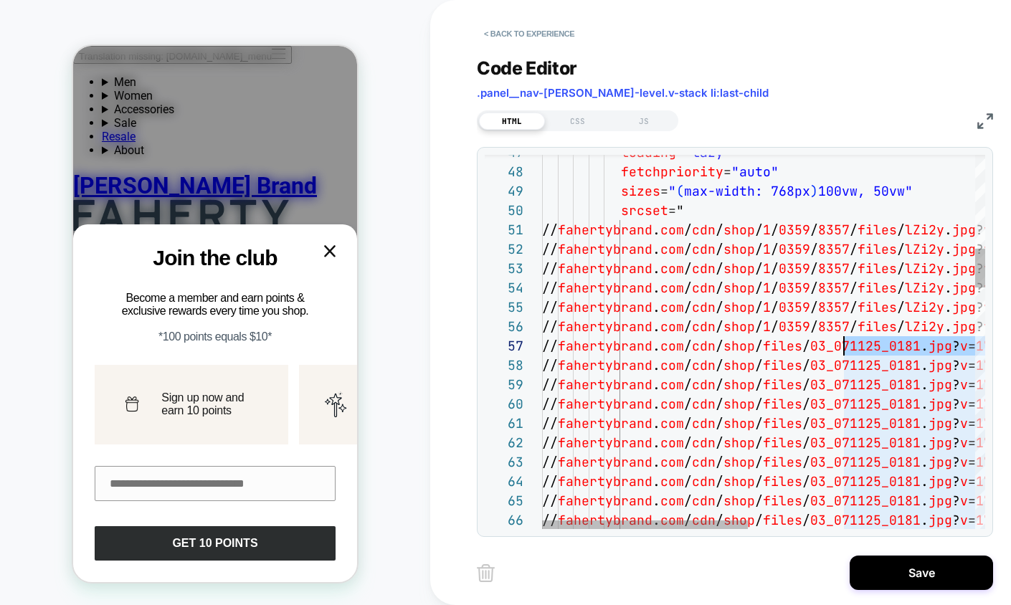
drag, startPoint x: 941, startPoint y: 350, endPoint x: 846, endPoint y: 350, distance: 95.3
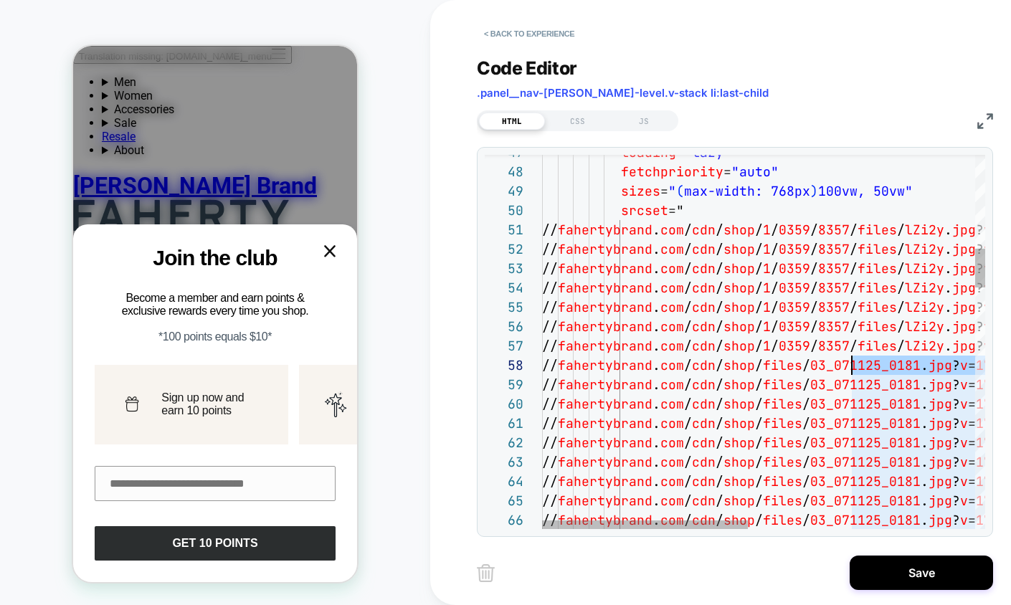
scroll to position [97, 302]
drag, startPoint x: 939, startPoint y: 368, endPoint x: 845, endPoint y: 369, distance: 93.9
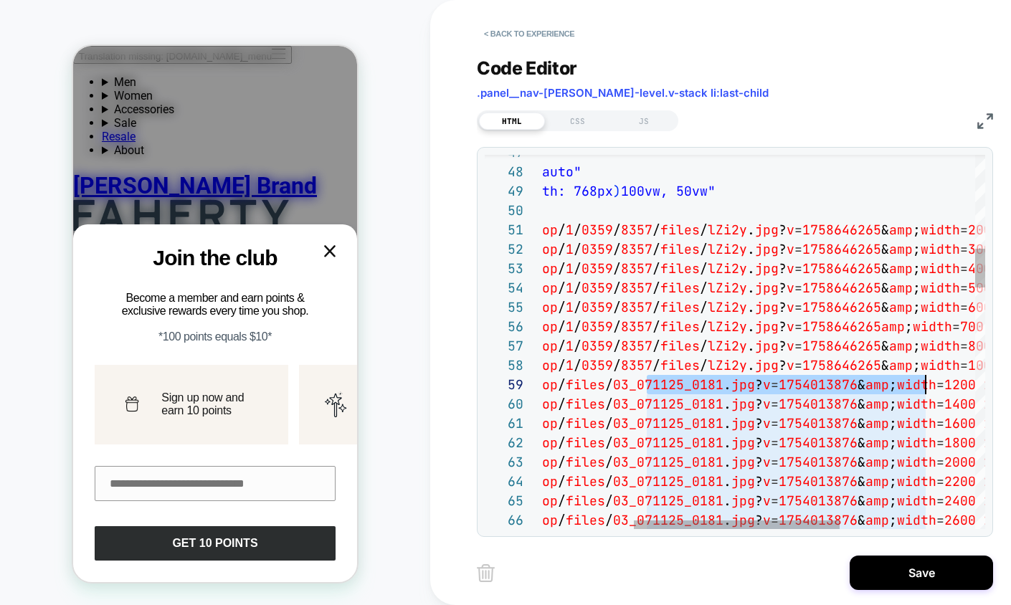
scroll to position [97, 596]
drag, startPoint x: 652, startPoint y: 387, endPoint x: 941, endPoint y: 387, distance: 288.2
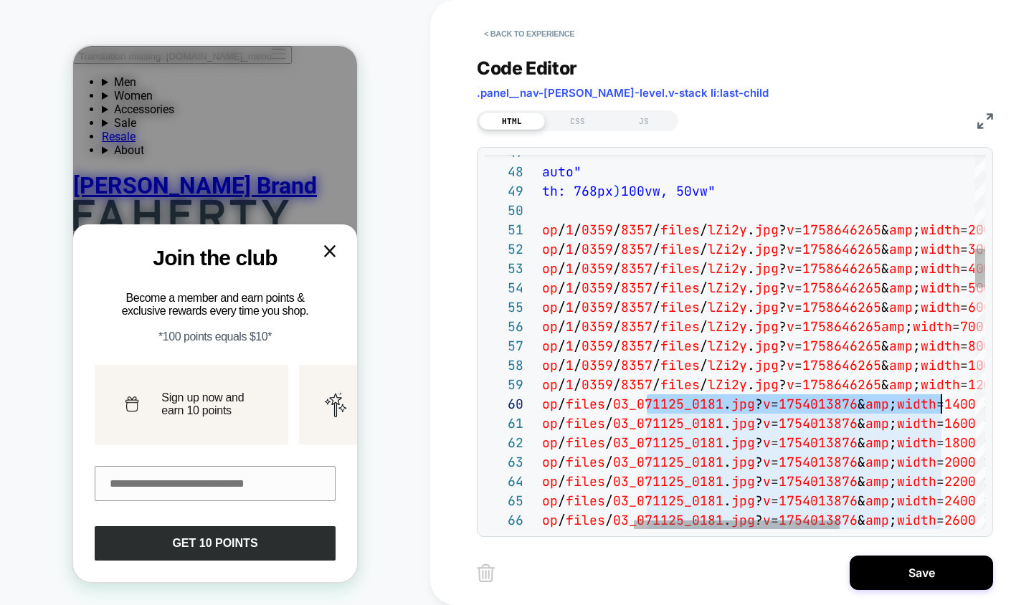
drag, startPoint x: 647, startPoint y: 405, endPoint x: 939, endPoint y: 402, distance: 291.8
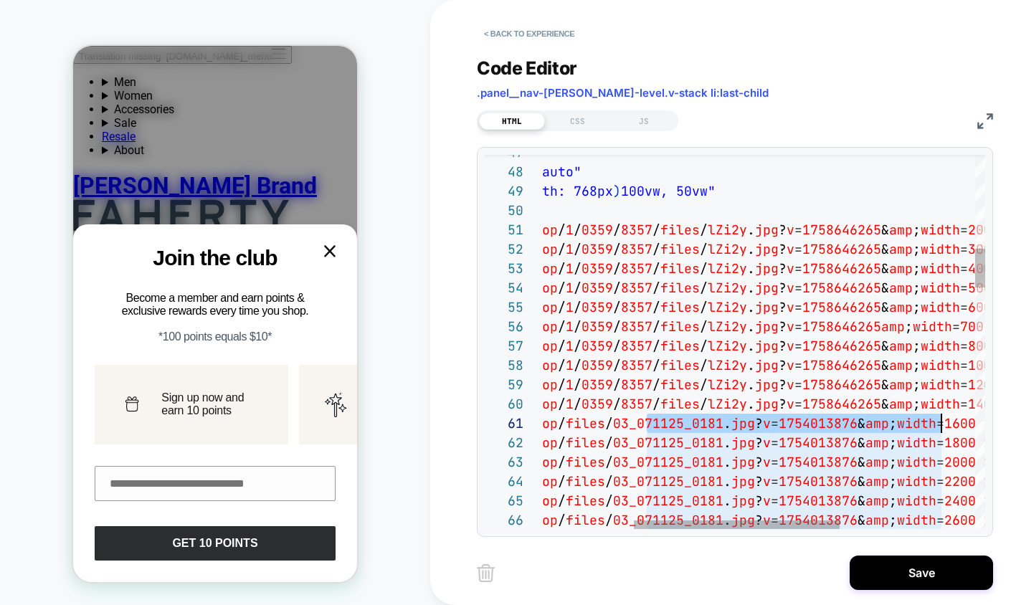
drag, startPoint x: 650, startPoint y: 427, endPoint x: 938, endPoint y: 427, distance: 288.2
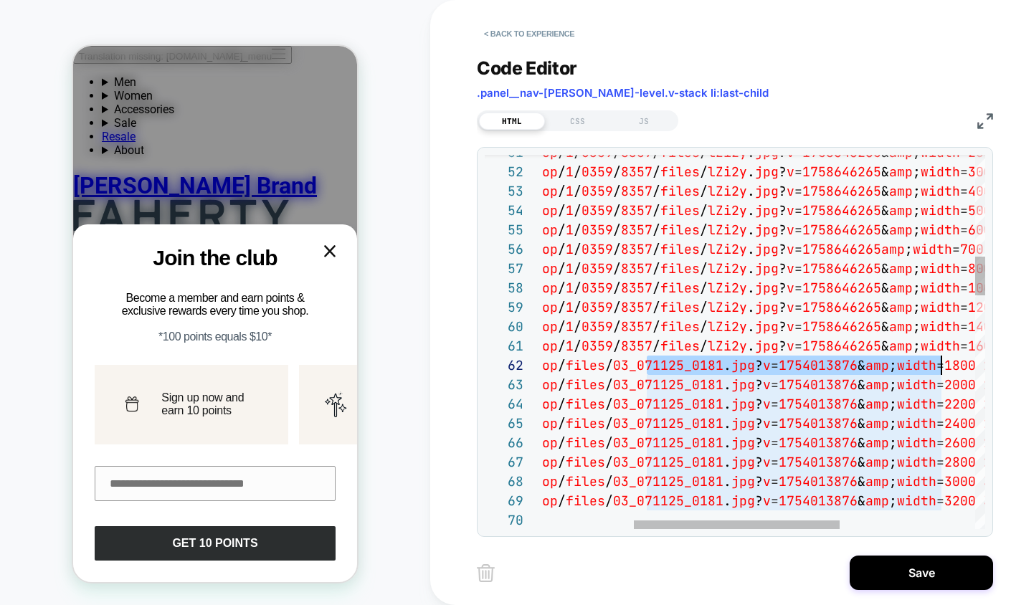
drag, startPoint x: 649, startPoint y: 367, endPoint x: 943, endPoint y: 371, distance: 294.0
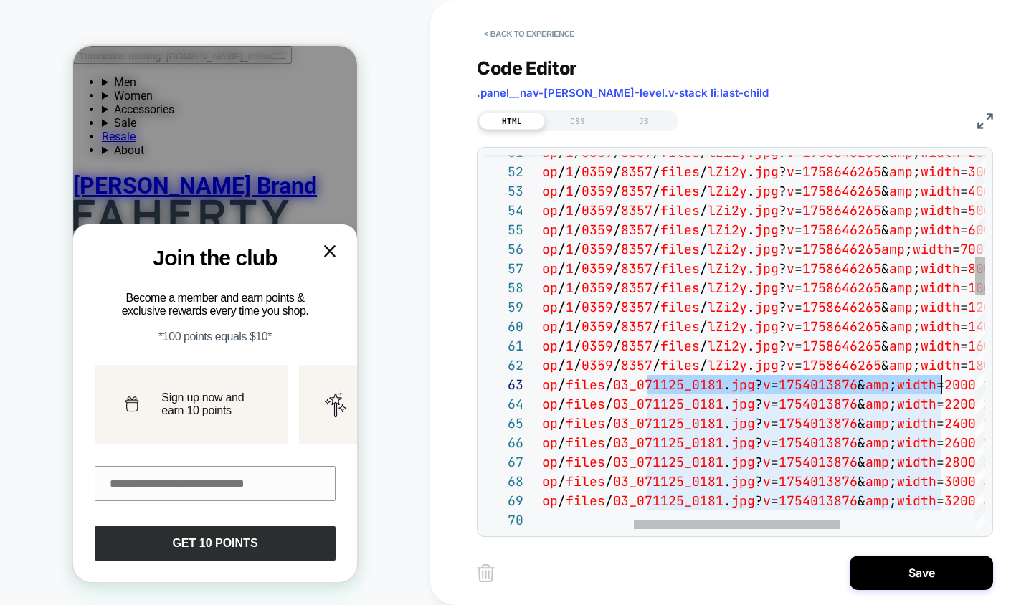
drag, startPoint x: 648, startPoint y: 389, endPoint x: 940, endPoint y: 389, distance: 291.8
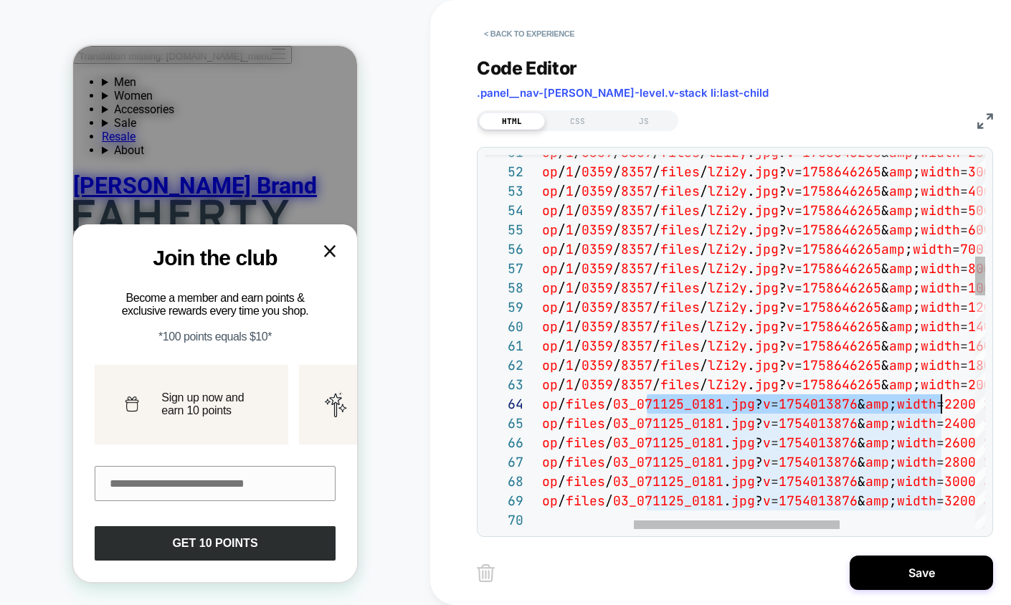
drag, startPoint x: 648, startPoint y: 408, endPoint x: 938, endPoint y: 410, distance: 289.6
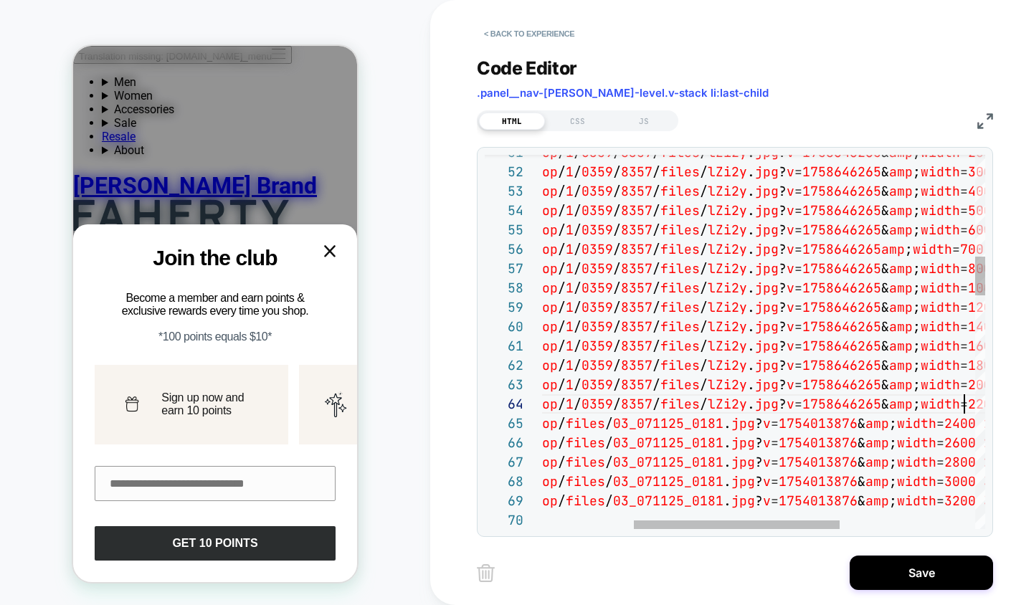
scroll to position [58, 619]
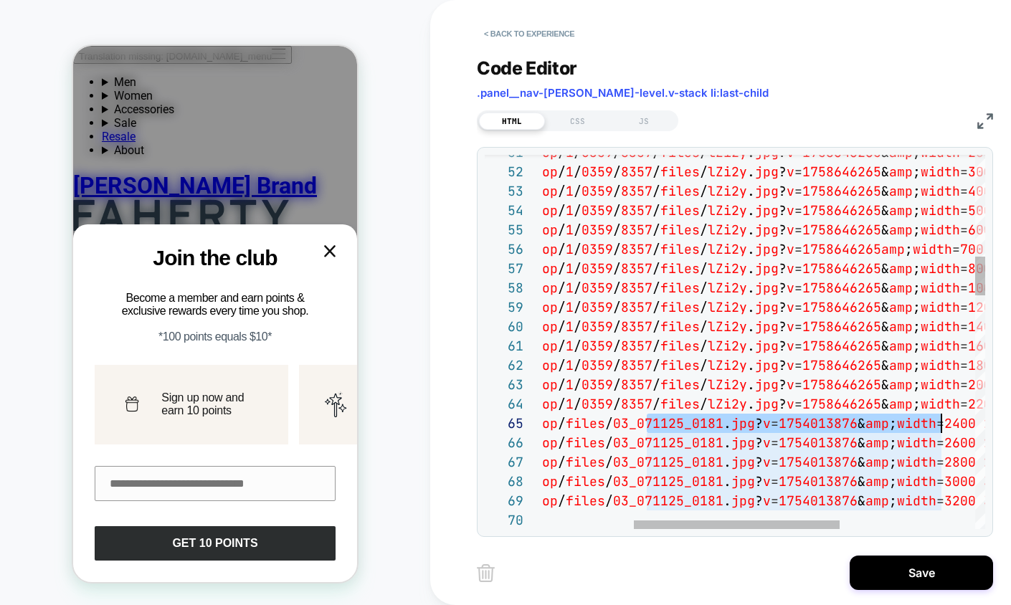
drag, startPoint x: 647, startPoint y: 424, endPoint x: 941, endPoint y: 428, distance: 294.0
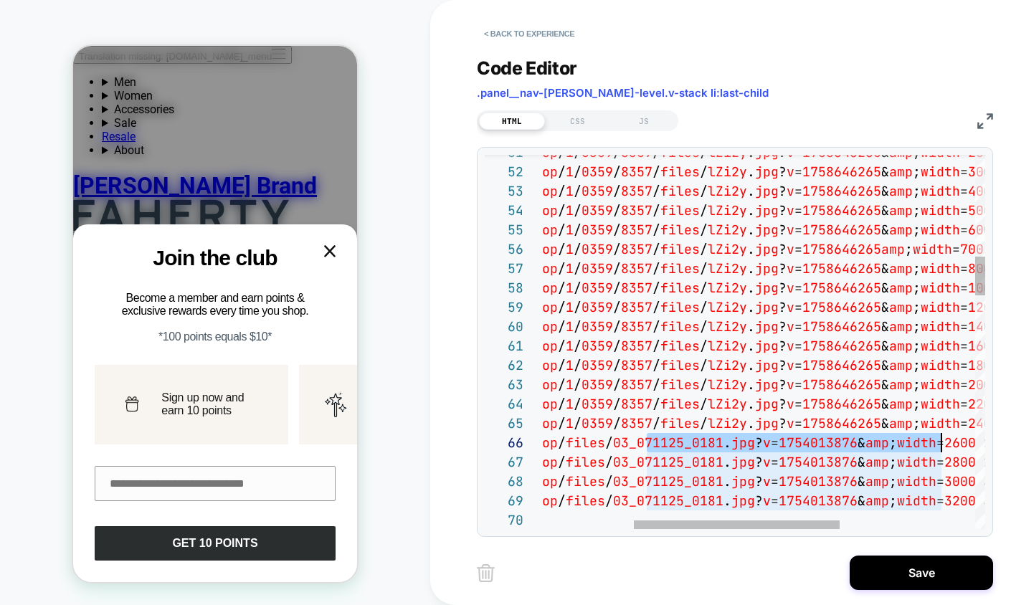
drag, startPoint x: 650, startPoint y: 442, endPoint x: 941, endPoint y: 447, distance: 291.1
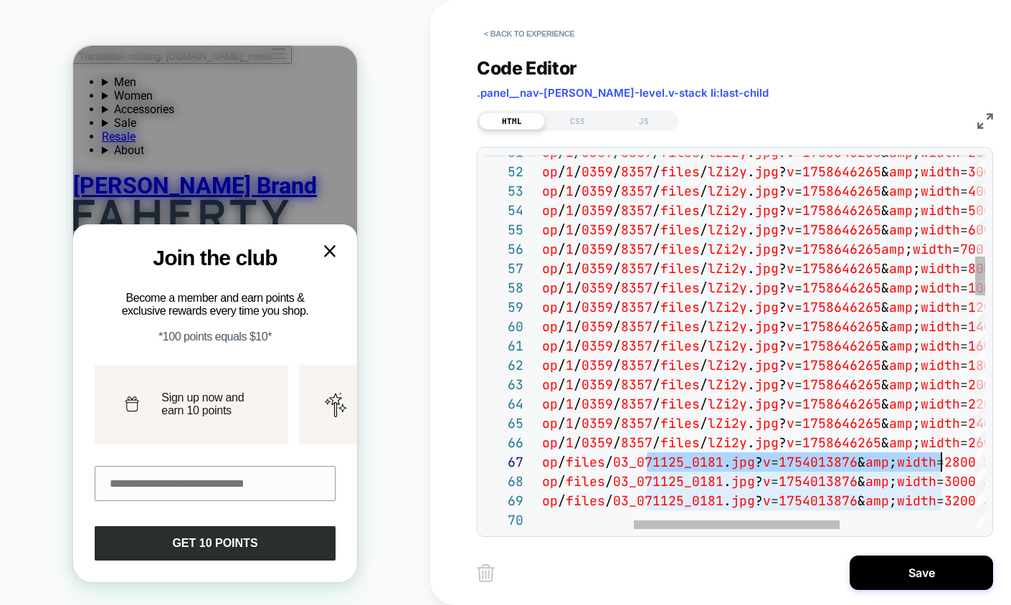
drag, startPoint x: 649, startPoint y: 465, endPoint x: 941, endPoint y: 462, distance: 291.8
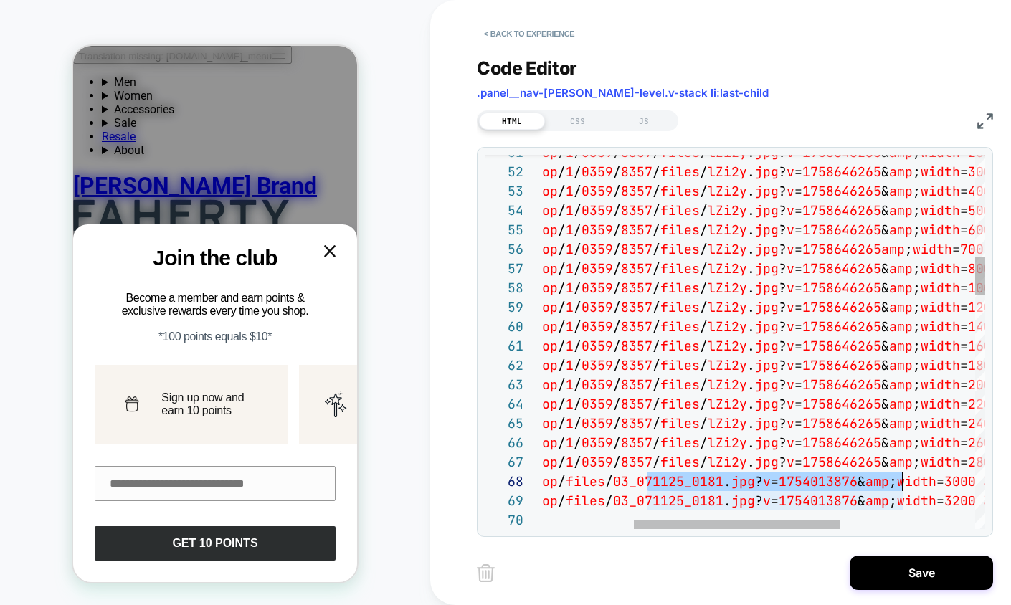
scroll to position [97, 581]
drag, startPoint x: 648, startPoint y: 485, endPoint x: 927, endPoint y: 484, distance: 278.9
drag, startPoint x: 939, startPoint y: 483, endPoint x: 645, endPoint y: 485, distance: 293.9
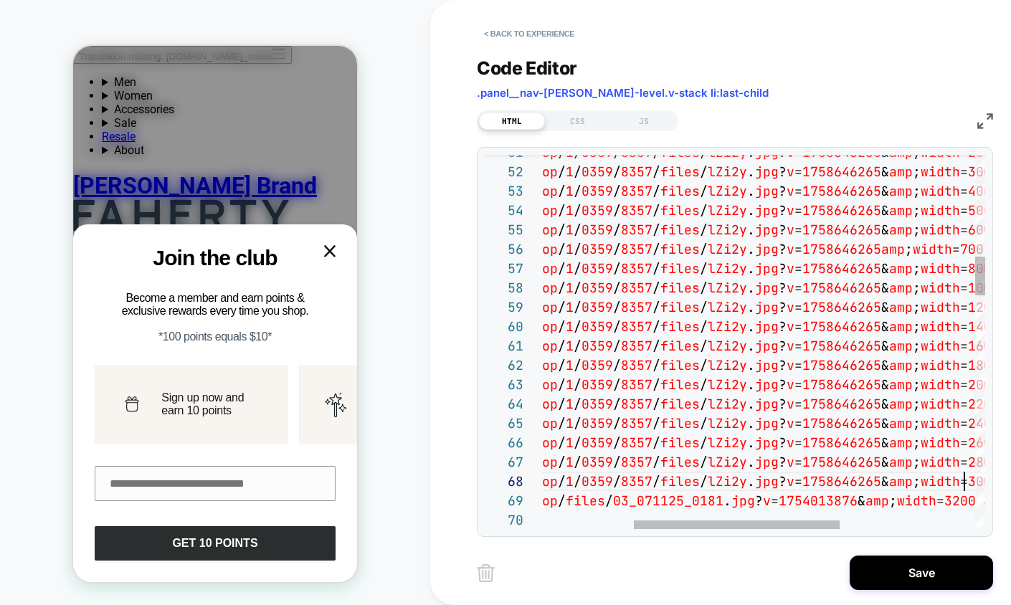
scroll to position [97, 619]
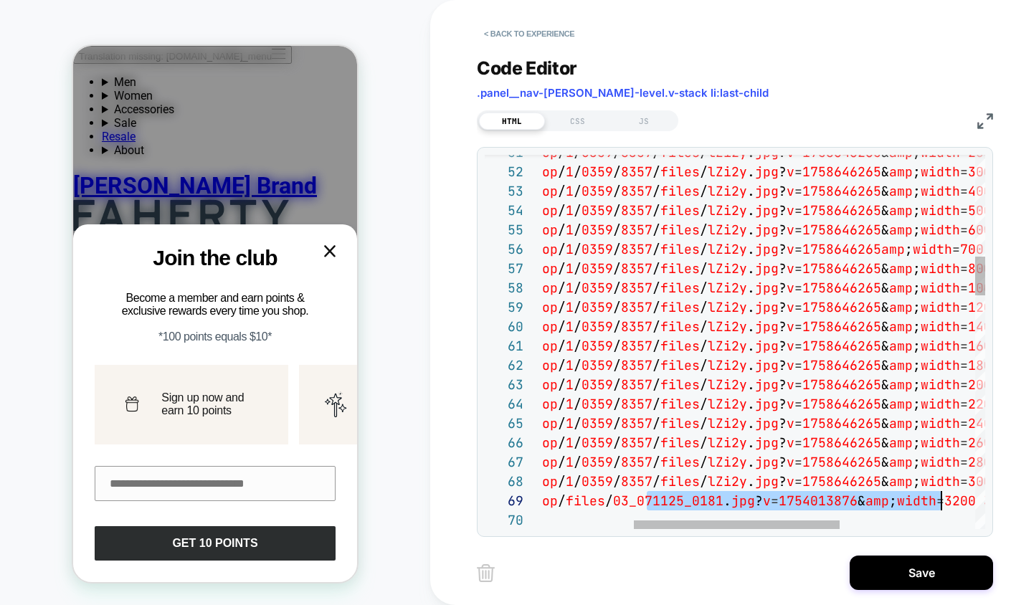
drag, startPoint x: 648, startPoint y: 501, endPoint x: 942, endPoint y: 500, distance: 293.9
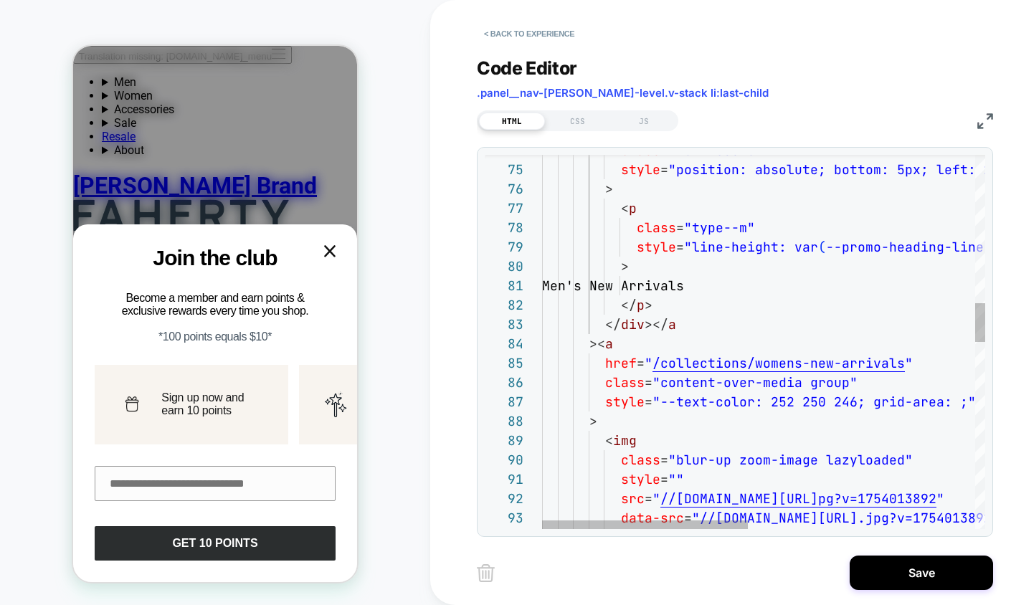
type textarea "**********"
click at [918, 365] on div "class = "text-custom" style = "position: absolute; bottom: 5px; left: 10px; pad…" at bounding box center [1007, 530] width 931 height 3607
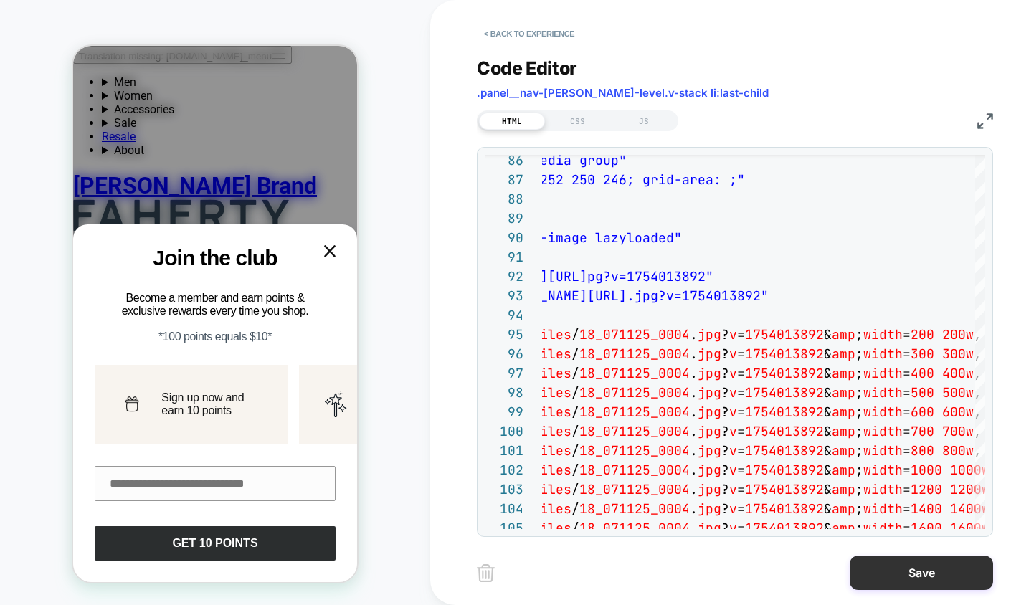
click at [888, 575] on button "Save" at bounding box center [921, 573] width 143 height 34
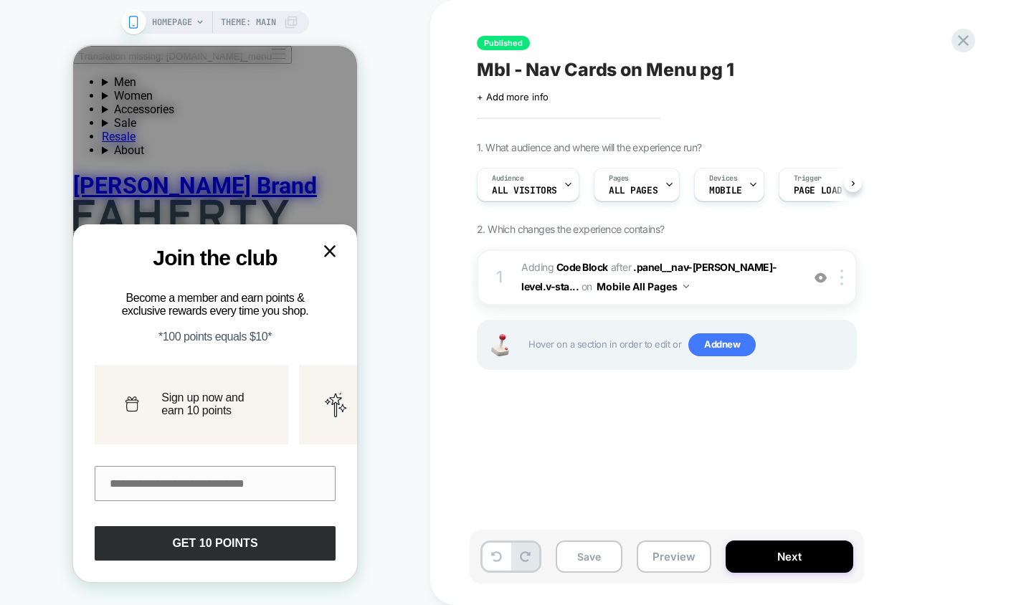
scroll to position [0, 1]
click at [673, 552] on button "Preview" at bounding box center [674, 557] width 75 height 32
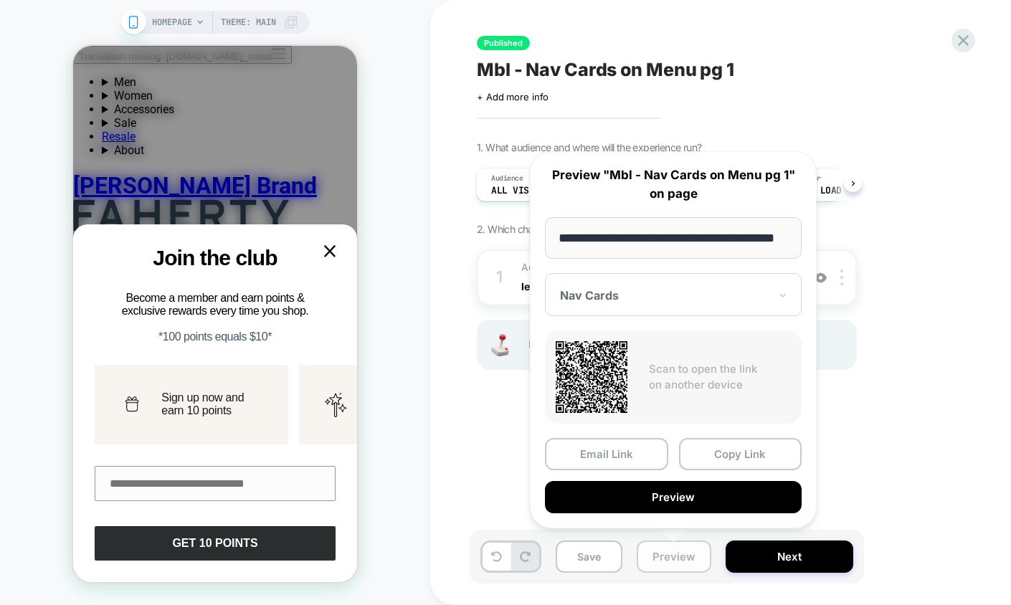
scroll to position [0, 32]
click at [651, 490] on button "Preview" at bounding box center [673, 498] width 257 height 32
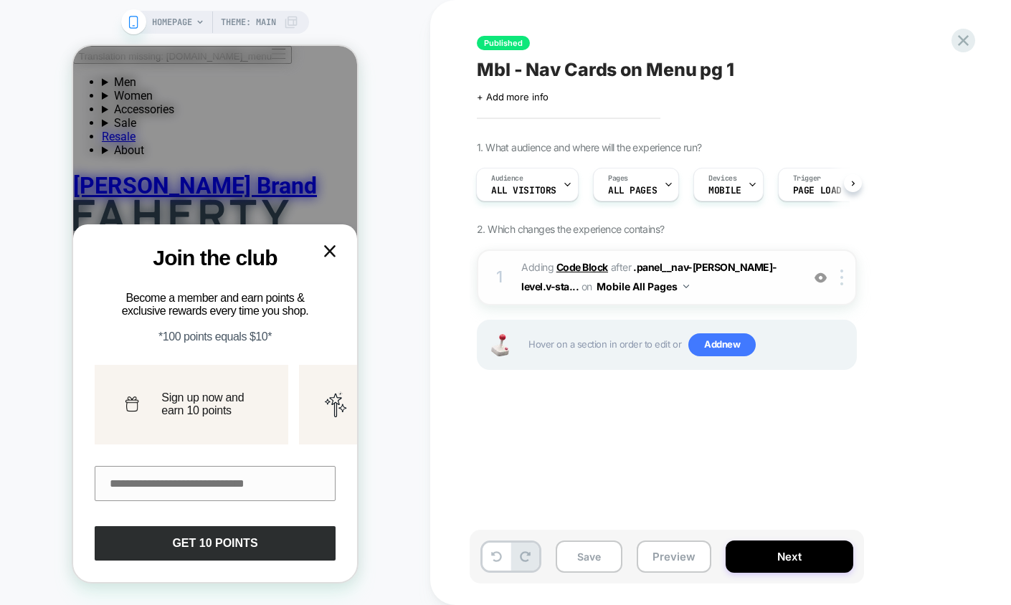
click at [572, 271] on b "Code Block" at bounding box center [582, 267] width 52 height 12
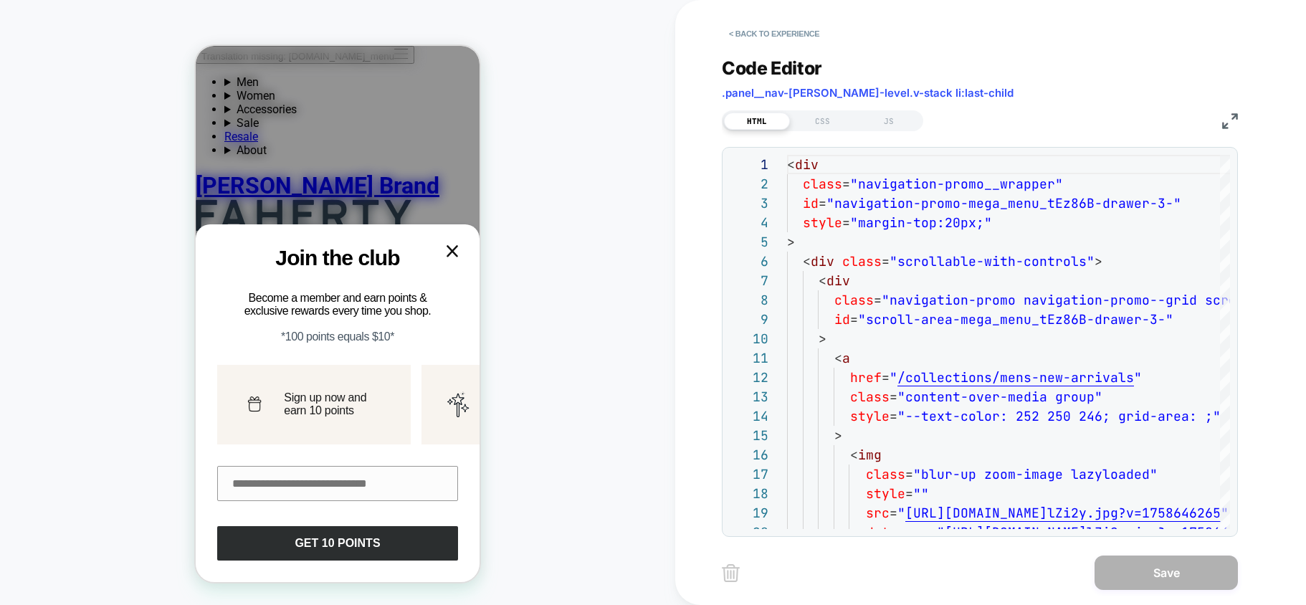
scroll to position [194, 0]
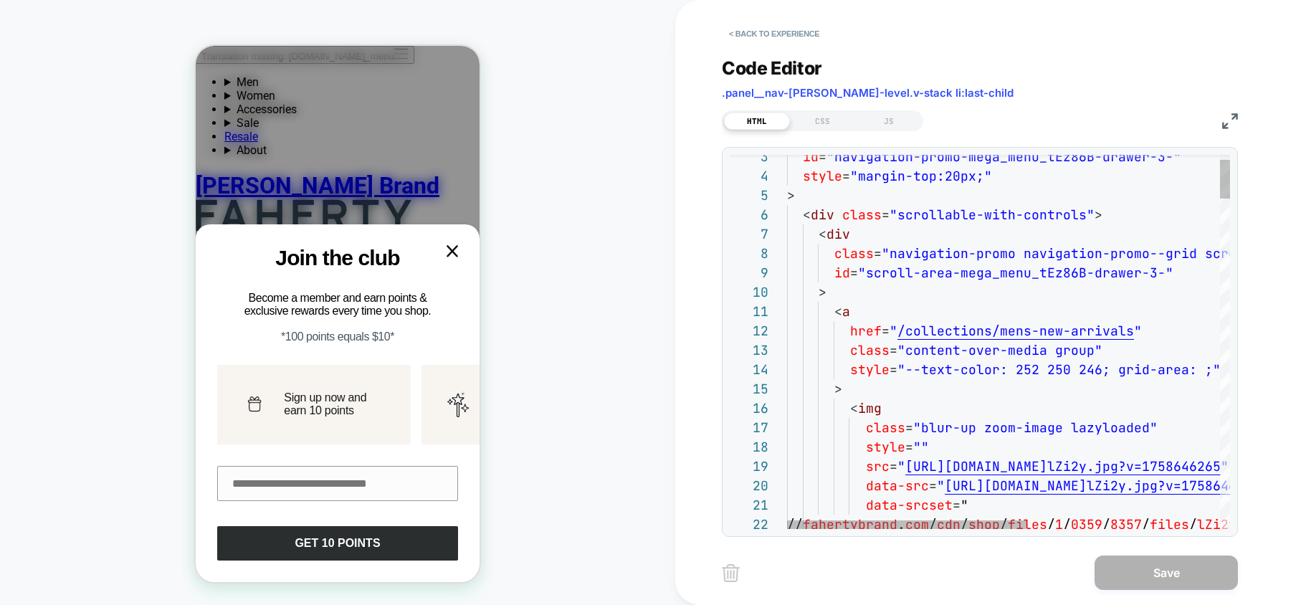
click at [786, 34] on button "< Back to experience" at bounding box center [774, 33] width 105 height 23
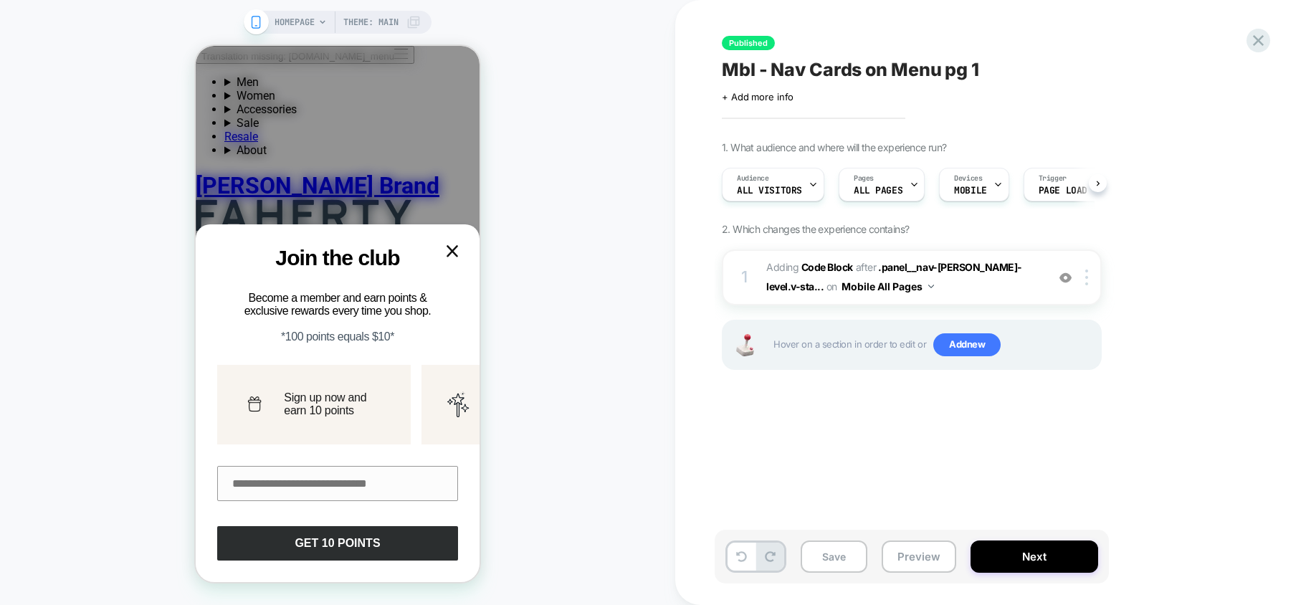
scroll to position [0, 1]
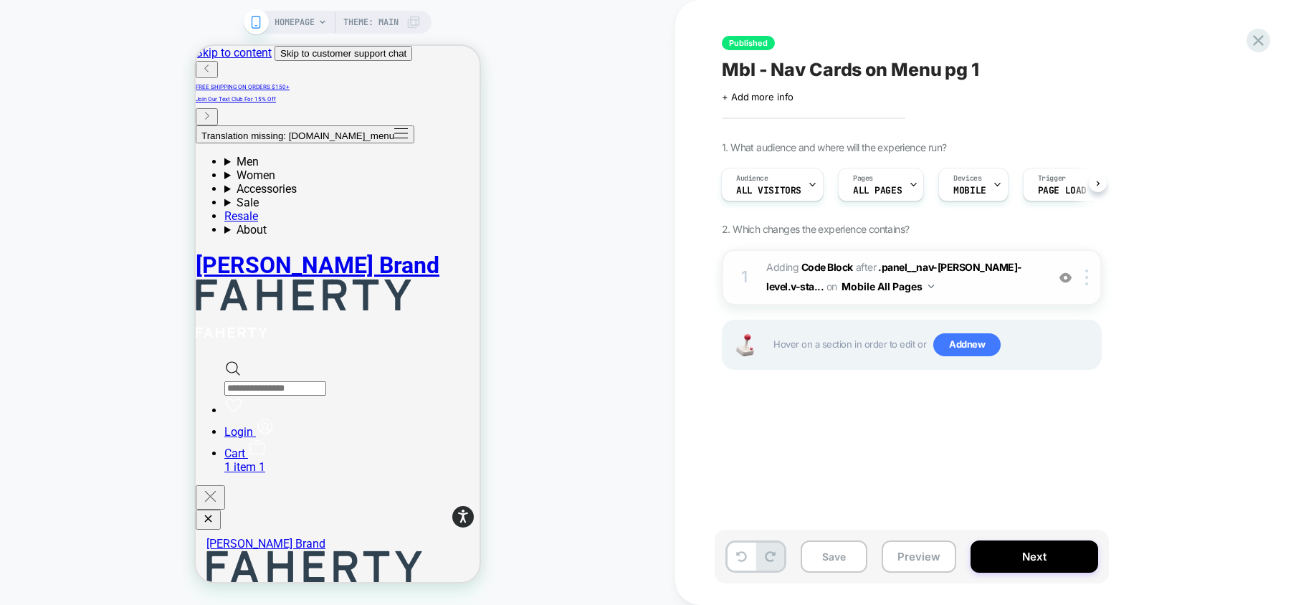
click at [839, 260] on span "Adding Code Block AFTER .panel__nav-frist-level.v-sta... .panel__nav-frist-leve…" at bounding box center [902, 277] width 273 height 39
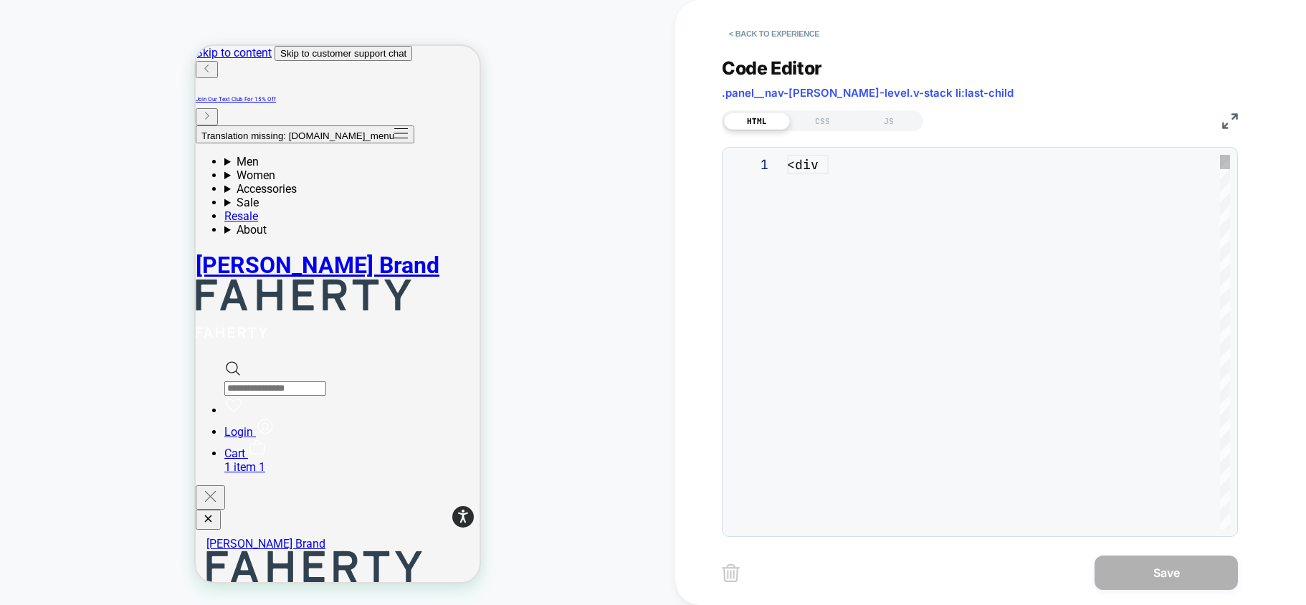
scroll to position [194, 0]
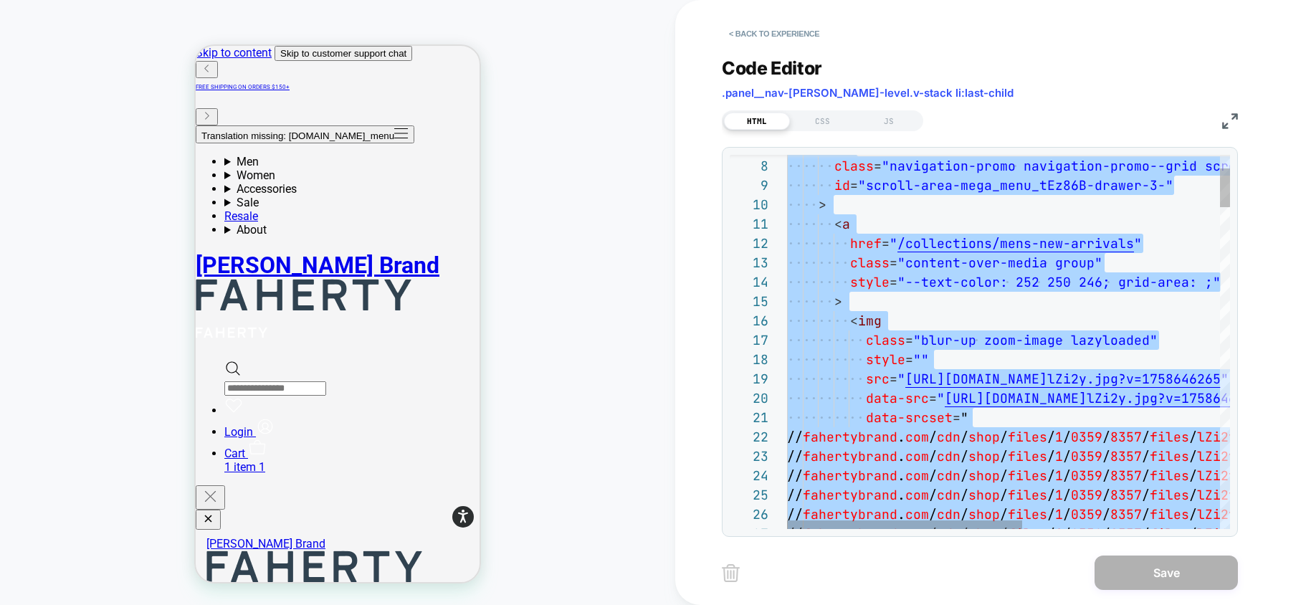
click at [1146, 242] on div "href = " /collections/mens-new-arrivals "" at bounding box center [1194, 243] width 815 height 19
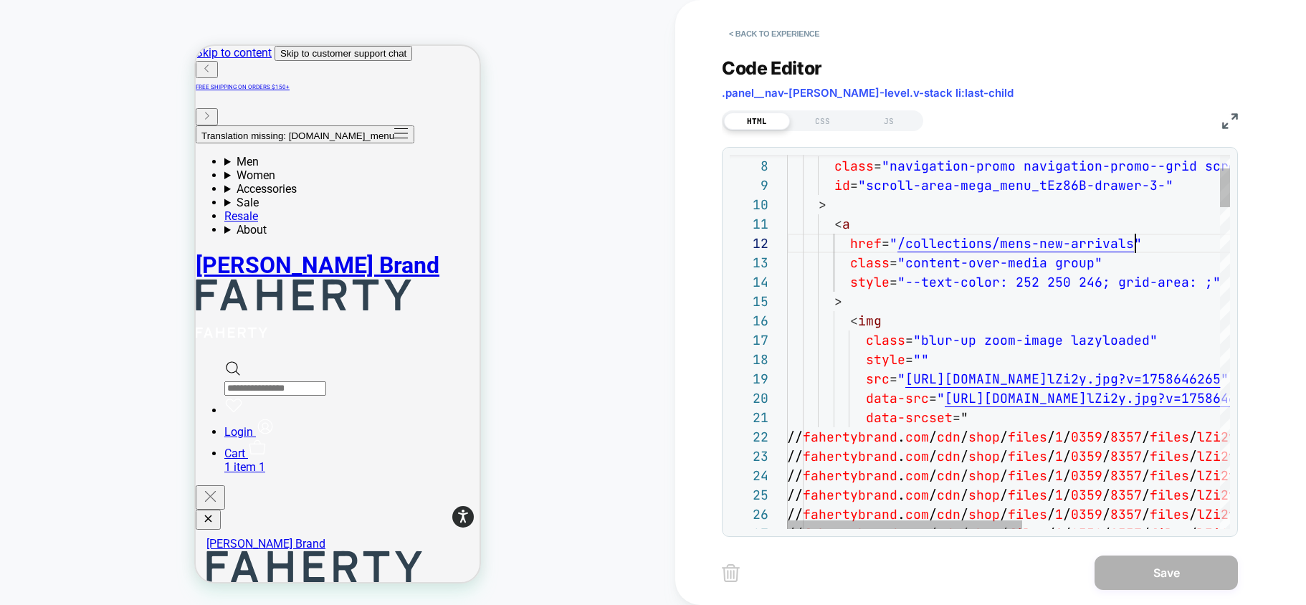
scroll to position [19, 348]
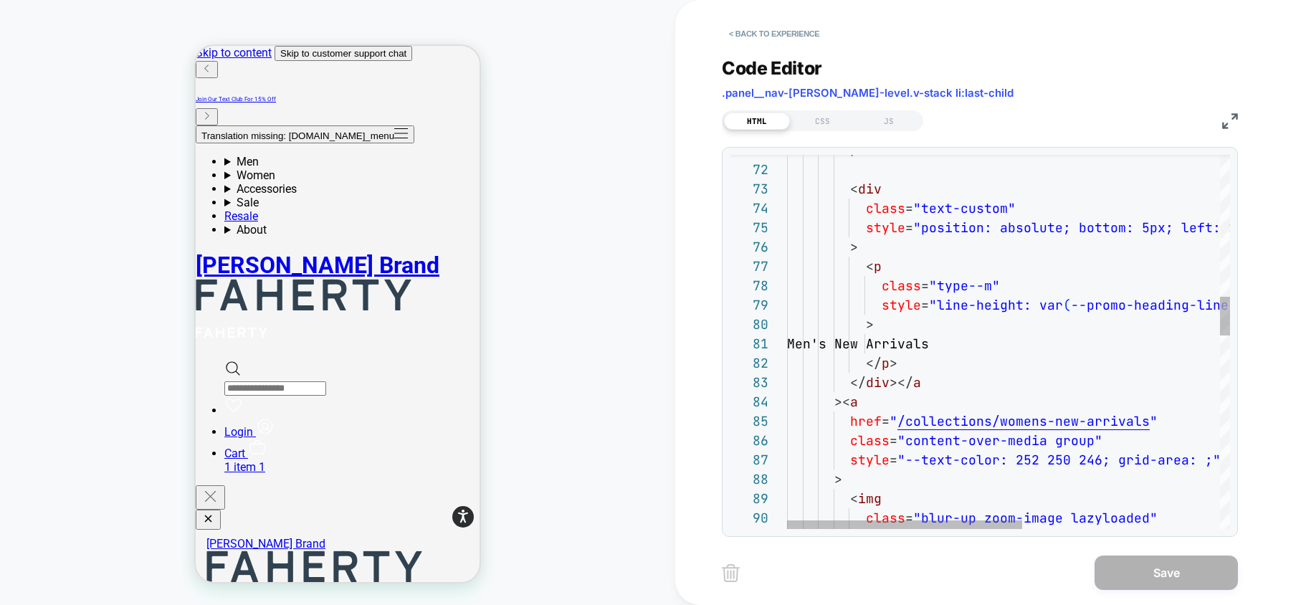
click at [914, 278] on div "class = "blur-up zoom-image lazyloaded" style = "" > < img style = "--text-colo…" at bounding box center [1194, 589] width 815 height 3607
click at [910, 320] on div "class = "blur-up zoom-image lazyloaded" style = "" > < img style = "--text-colo…" at bounding box center [1194, 589] width 815 height 3607
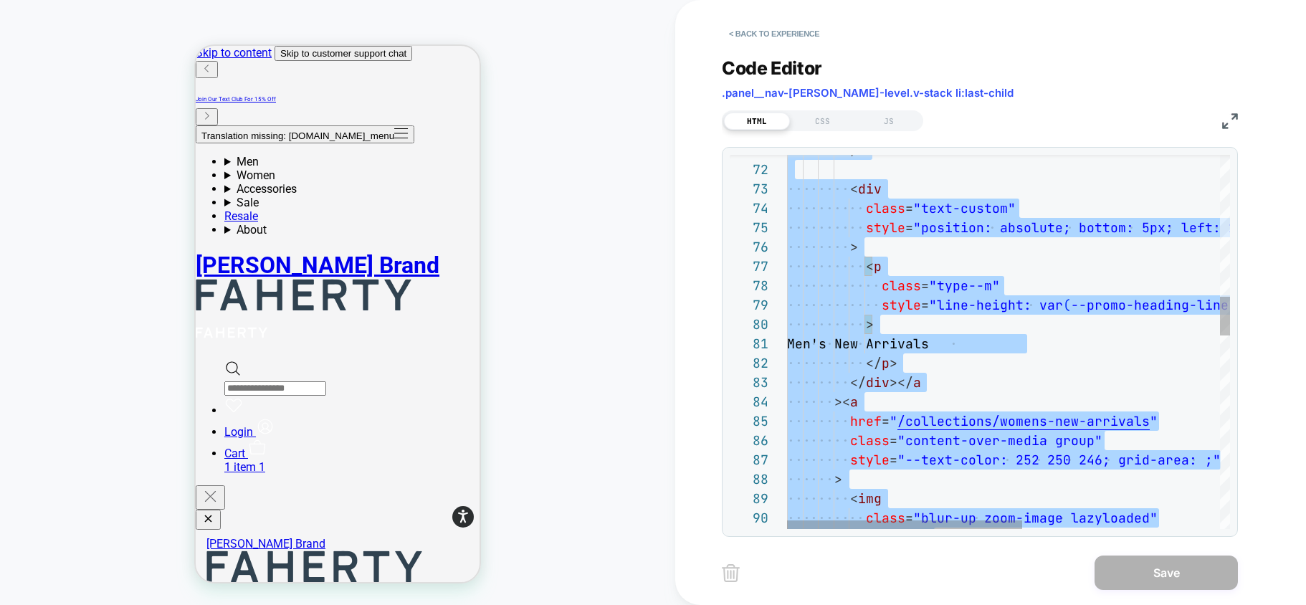
type textarea "**********"
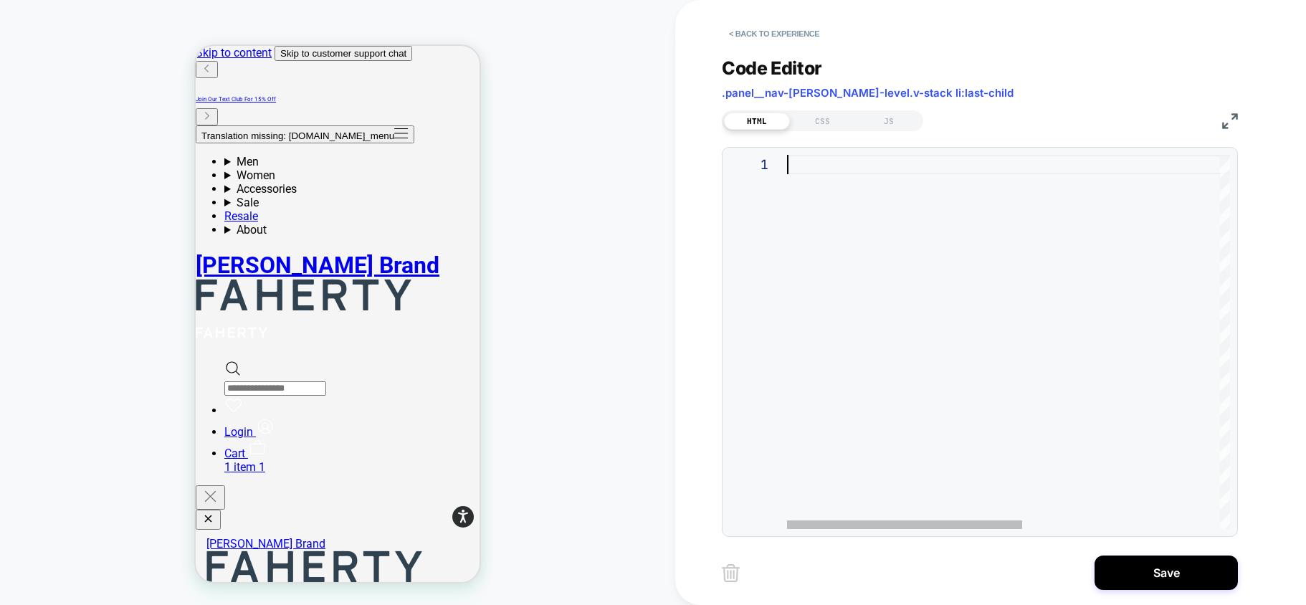
type textarea "**********"
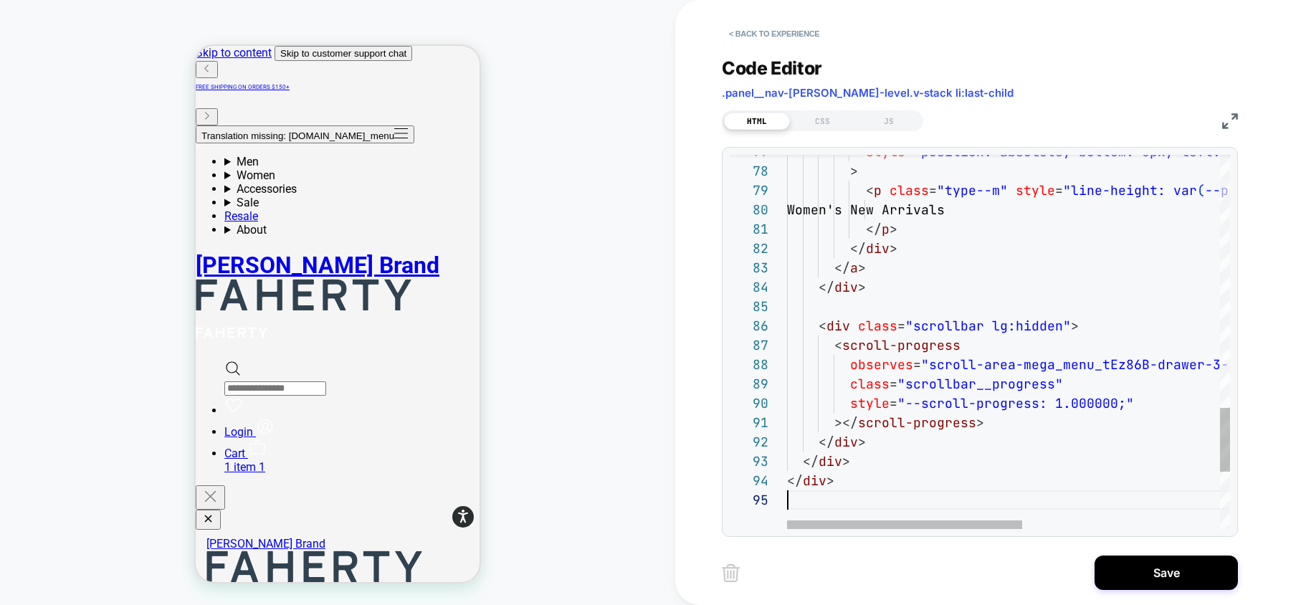
scroll to position [77, 0]
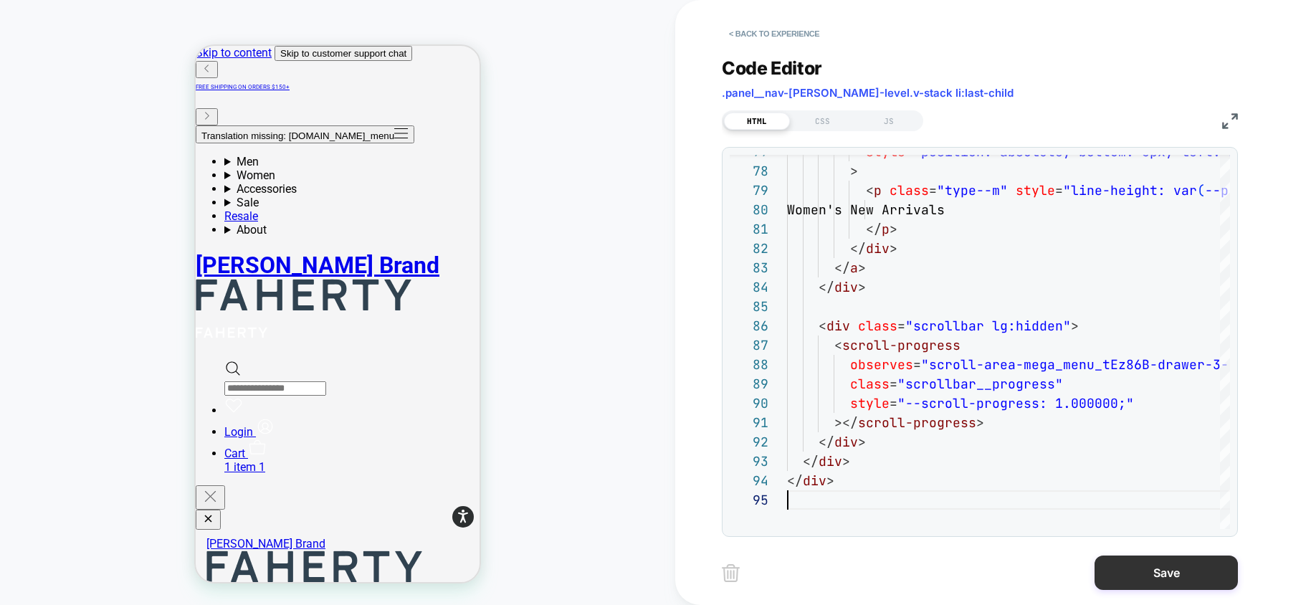
click at [1166, 570] on button "Save" at bounding box center [1166, 573] width 143 height 34
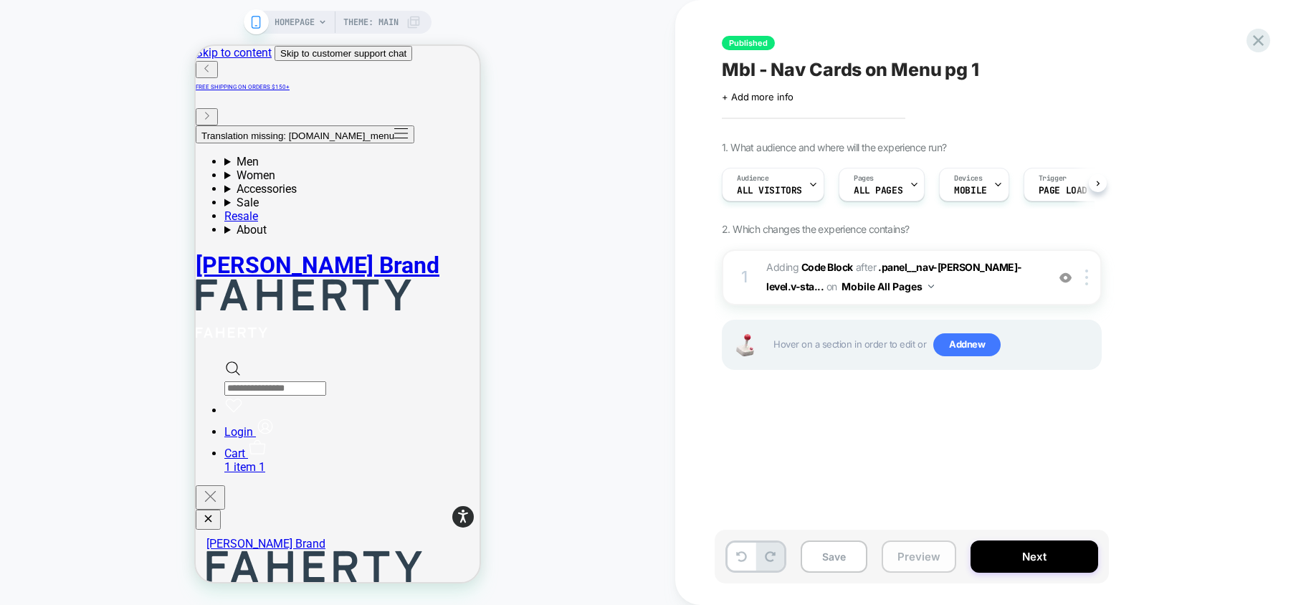
scroll to position [0, 1]
click at [929, 553] on button "Preview" at bounding box center [919, 557] width 75 height 32
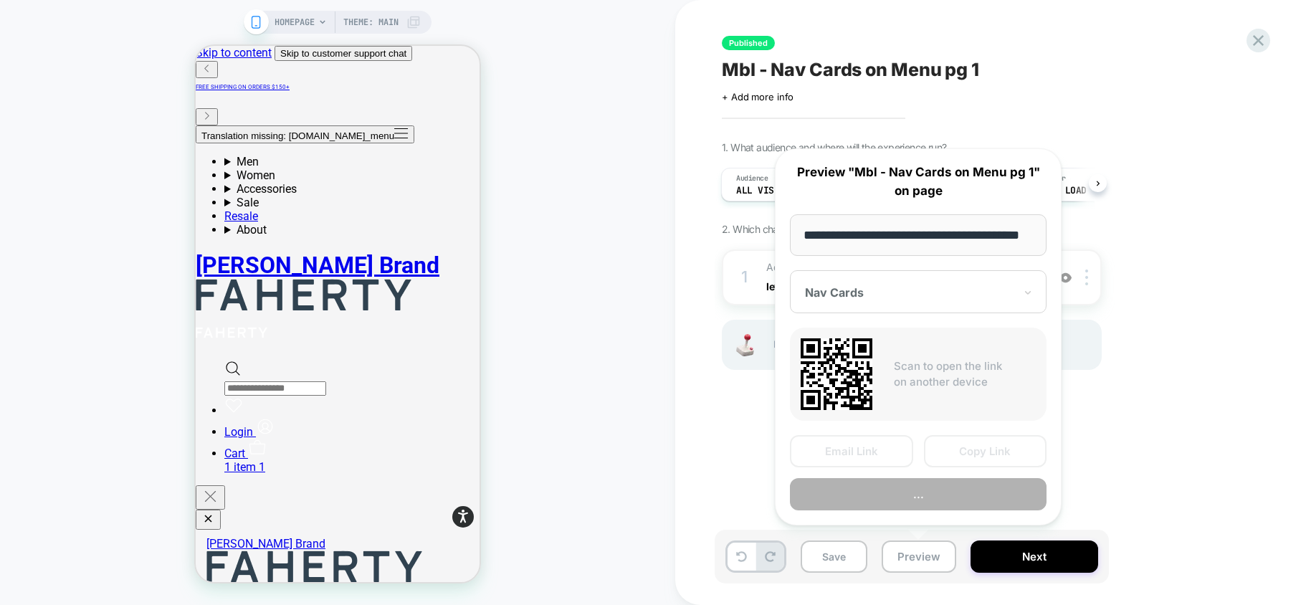
scroll to position [0, 33]
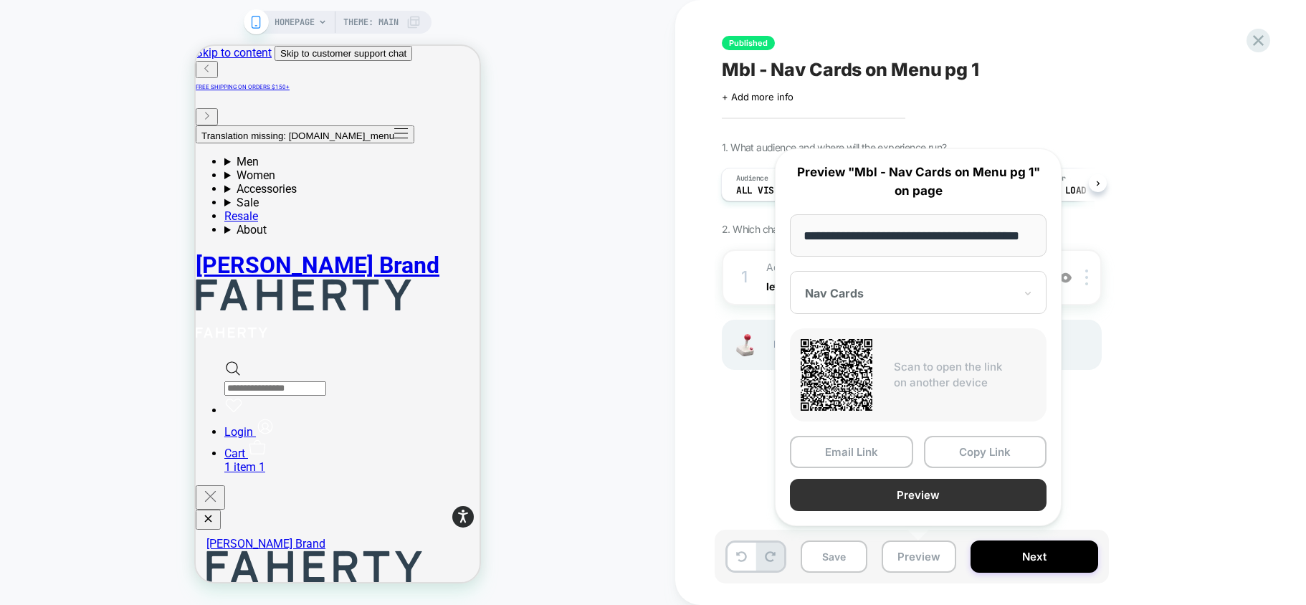
click at [919, 495] on button "Preview" at bounding box center [918, 495] width 257 height 32
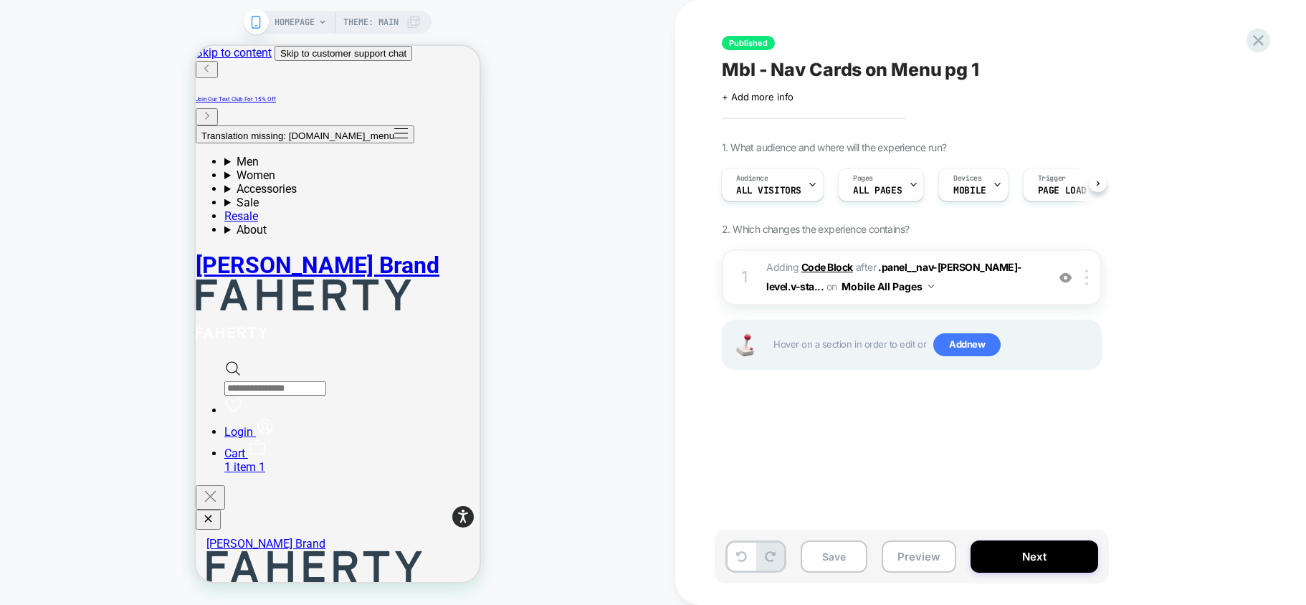
click at [824, 270] on b "Code Block" at bounding box center [828, 267] width 52 height 12
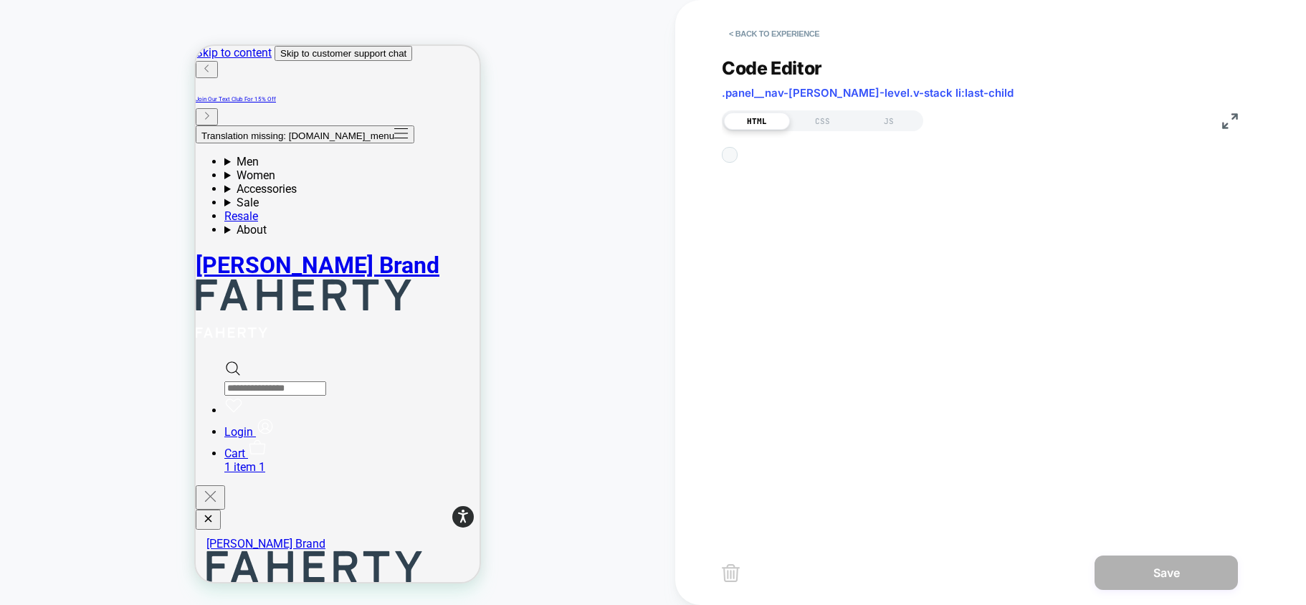
scroll to position [194, 0]
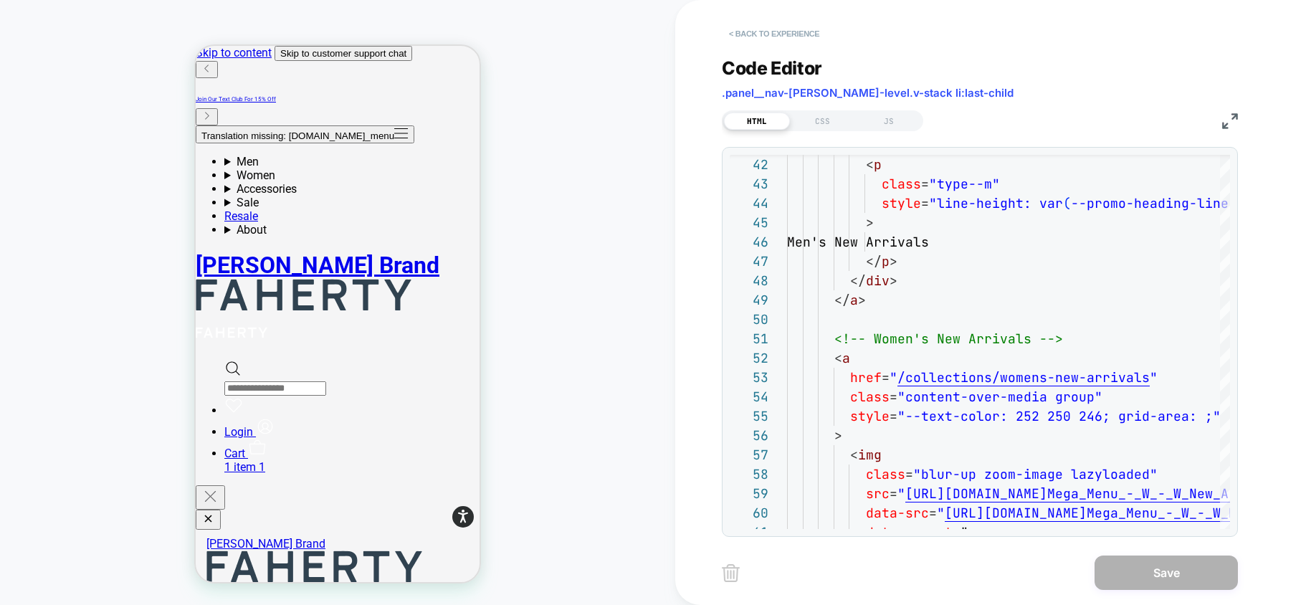
click at [807, 35] on button "< Back to experience" at bounding box center [774, 33] width 105 height 23
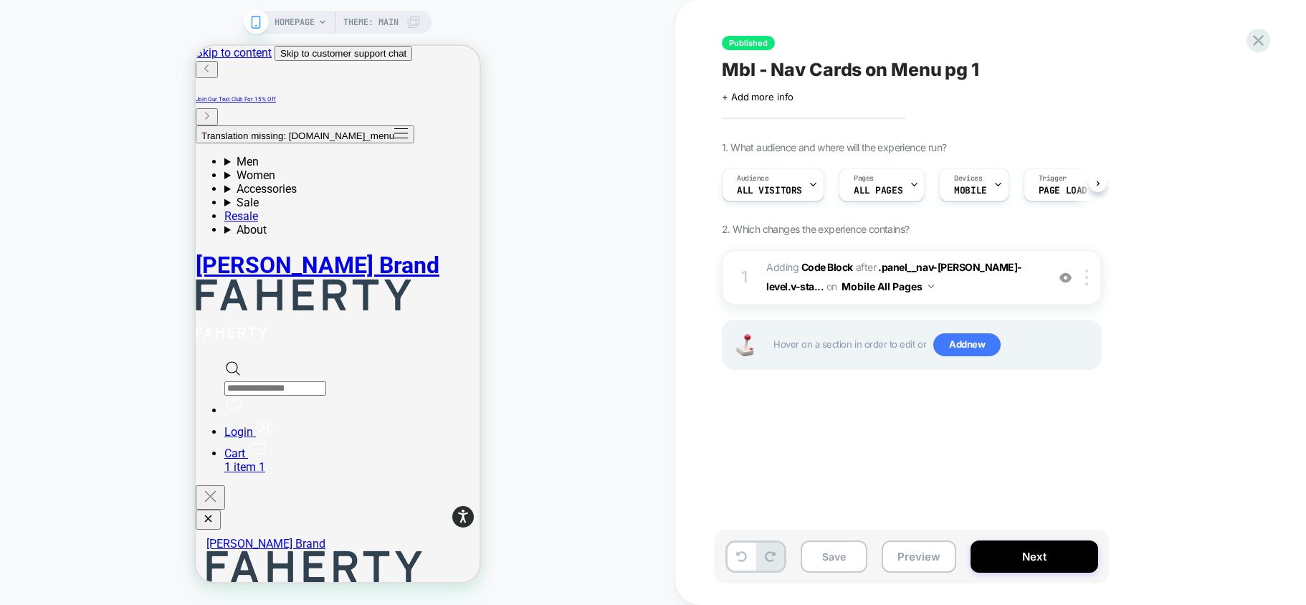
scroll to position [0, 1]
click at [1030, 561] on button "Next" at bounding box center [1035, 557] width 128 height 32
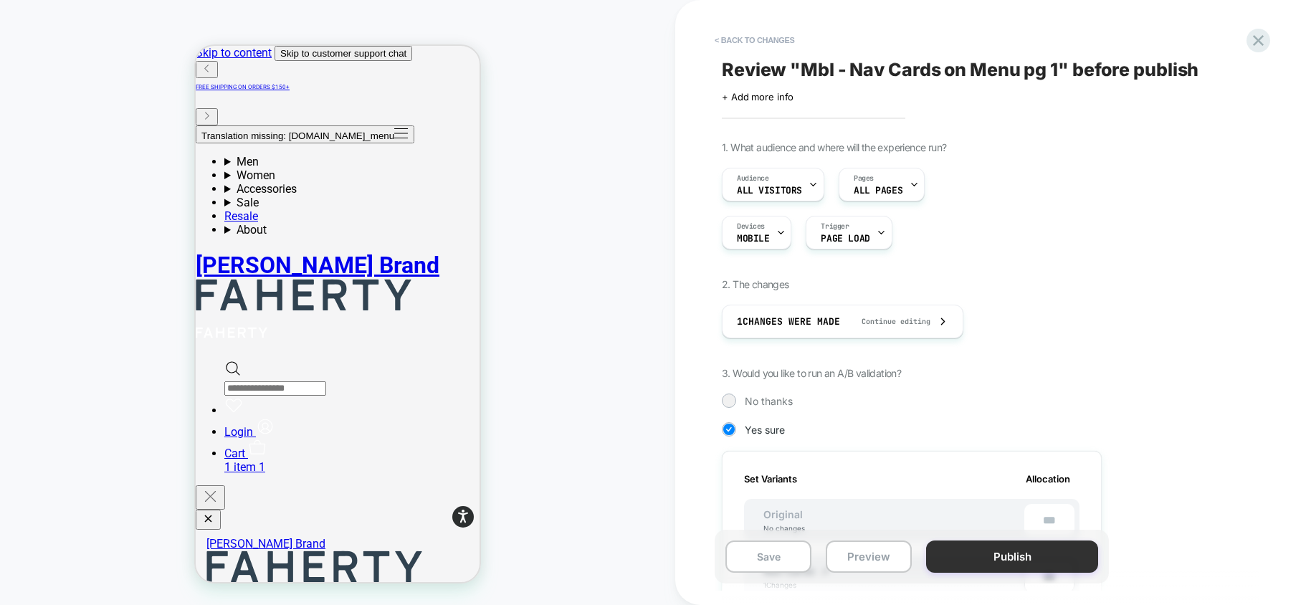
click at [974, 558] on button "Publish" at bounding box center [1012, 557] width 172 height 32
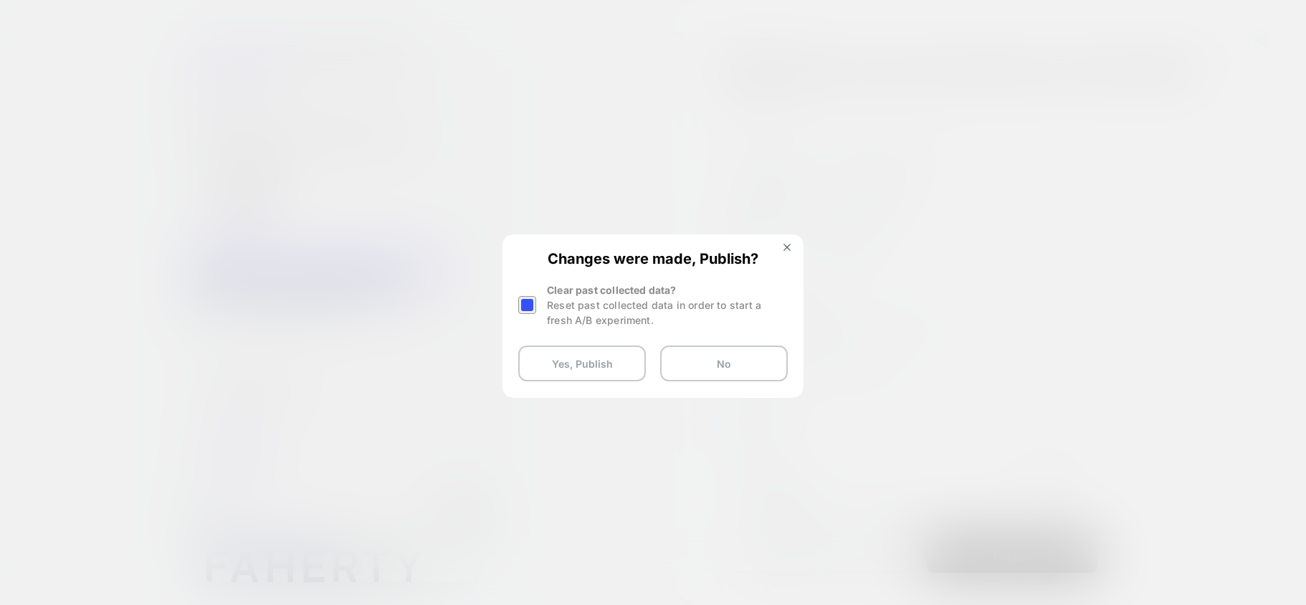
click at [532, 303] on div at bounding box center [527, 305] width 18 height 18
drag, startPoint x: 528, startPoint y: 307, endPoint x: 541, endPoint y: 327, distance: 23.9
click at [528, 307] on div at bounding box center [527, 305] width 18 height 18
click at [562, 366] on button "Yes, Publish" at bounding box center [582, 364] width 128 height 36
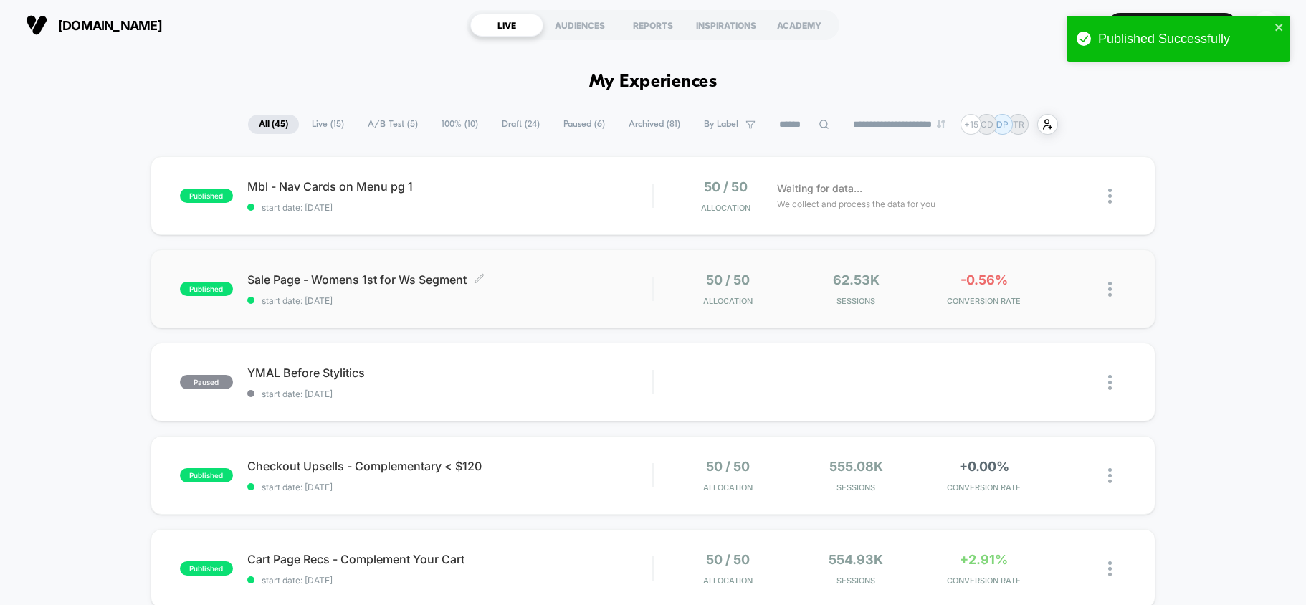
click at [624, 289] on div "Sale Page - Womens 1st for Ws Segment Click to edit experience details Click to…" at bounding box center [450, 289] width 406 height 34
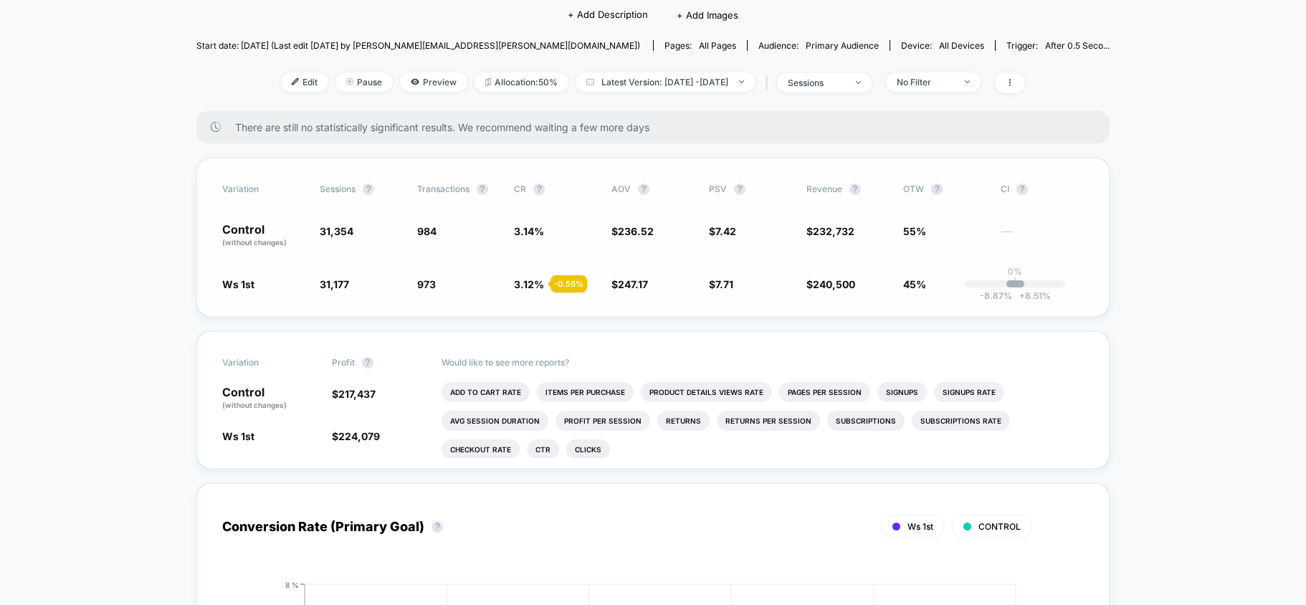
scroll to position [141, 0]
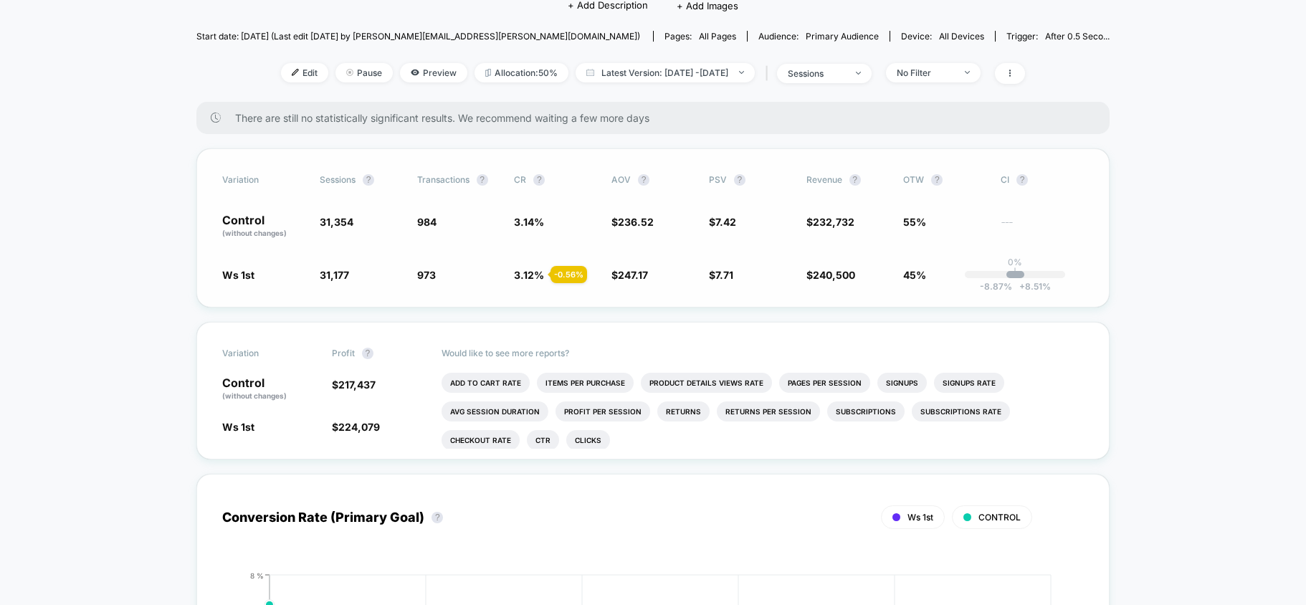
click at [533, 286] on div "Variation Sessions ? Transactions ? CR ? AOV ? PSV ? Revenue ? OTW ? CI ? Contr…" at bounding box center [652, 227] width 913 height 159
drag, startPoint x: 543, startPoint y: 278, endPoint x: 520, endPoint y: 277, distance: 22.2
click at [520, 277] on span "3.12 % - 0.56 %" at bounding box center [529, 275] width 30 height 12
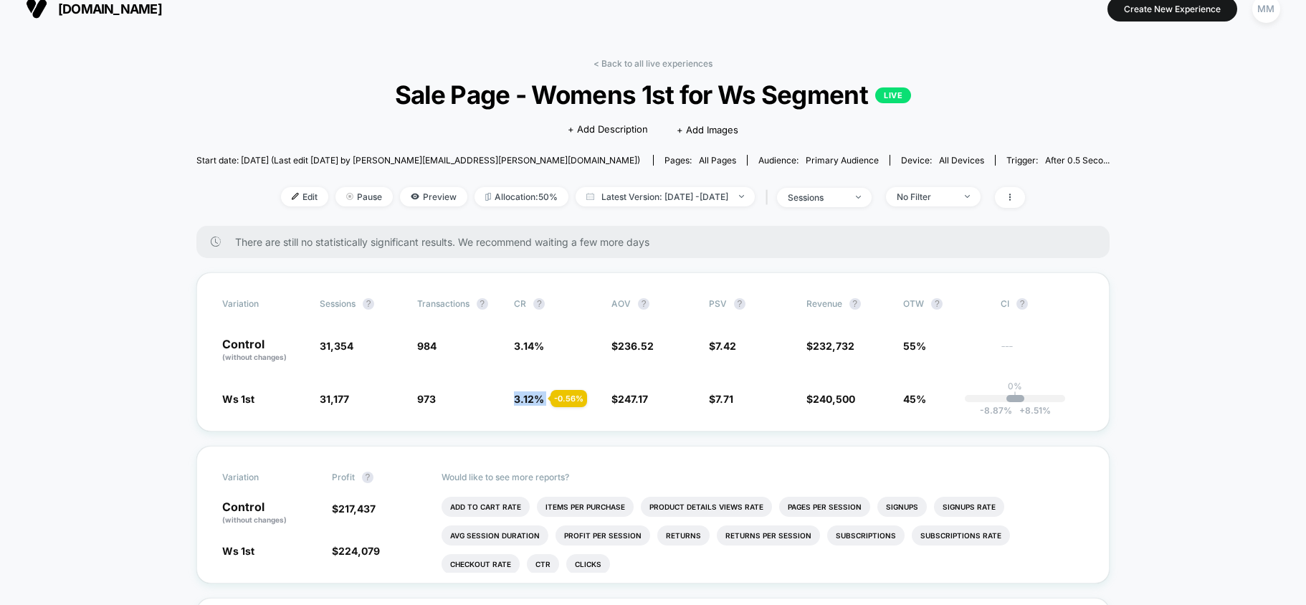
scroll to position [6, 0]
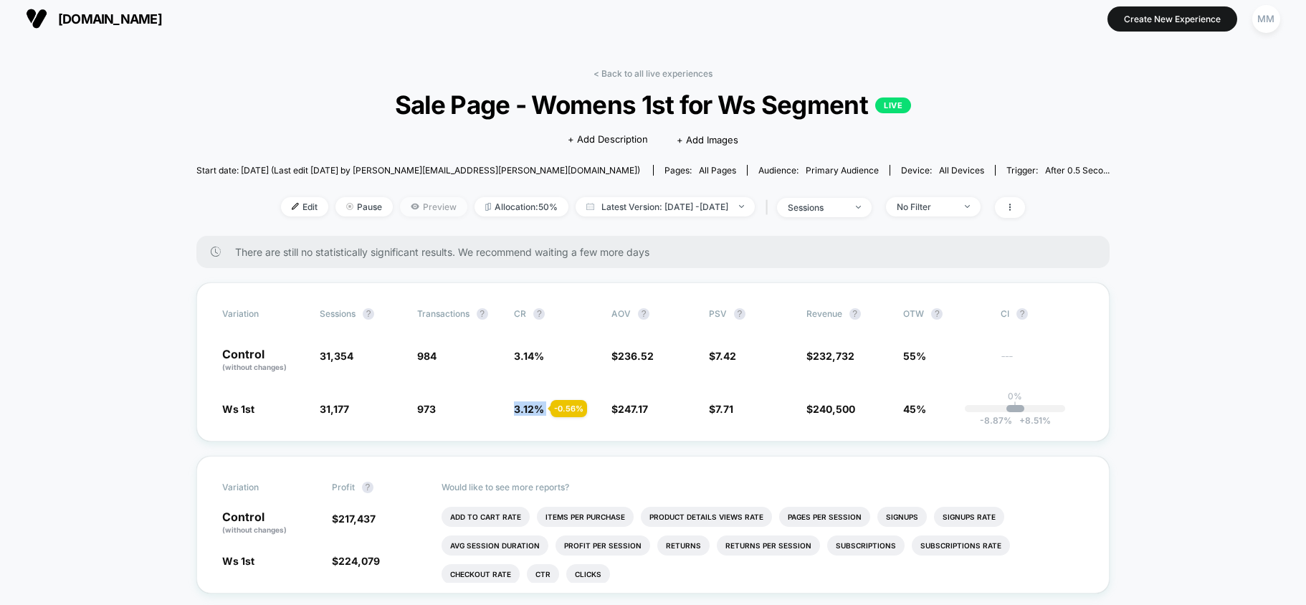
click at [400, 200] on span "Preview" at bounding box center [433, 206] width 67 height 19
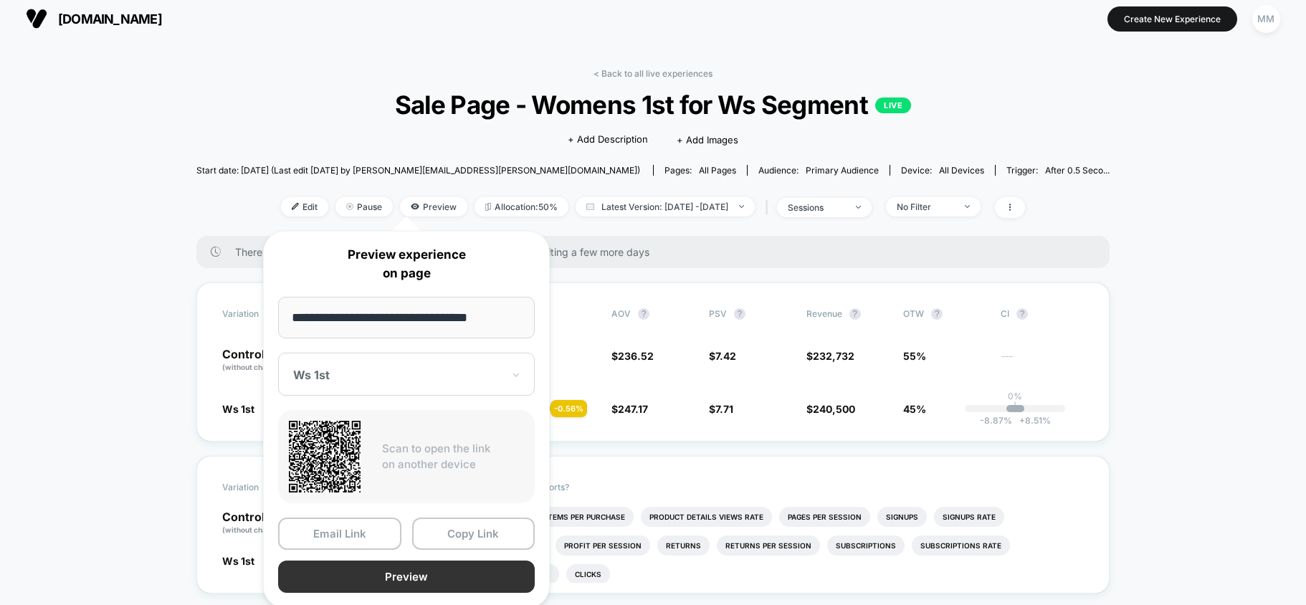
click at [445, 576] on button "Preview" at bounding box center [406, 577] width 257 height 32
